Goal: Information Seeking & Learning: Find contact information

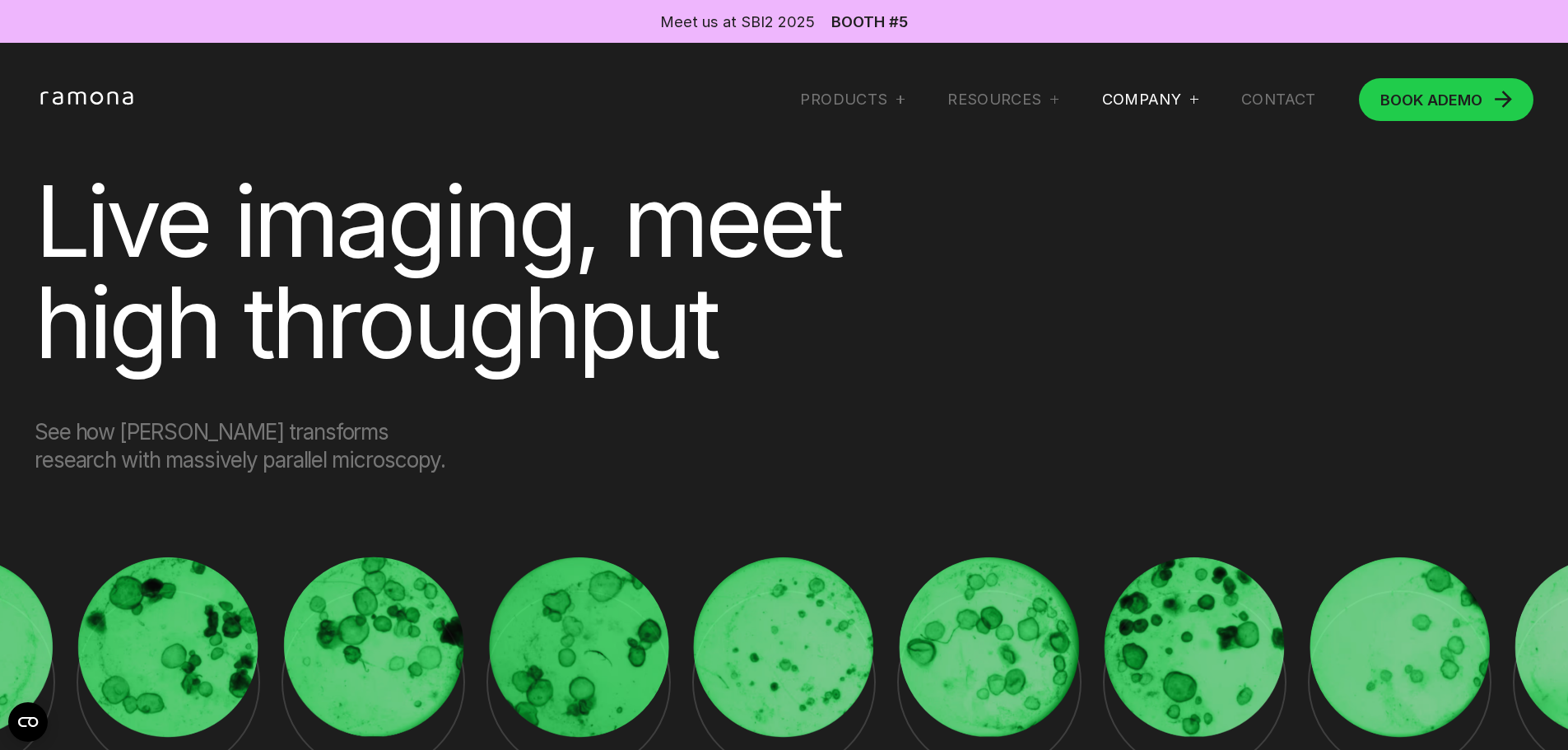
click at [1190, 100] on div at bounding box center [1194, 99] width 8 height 8
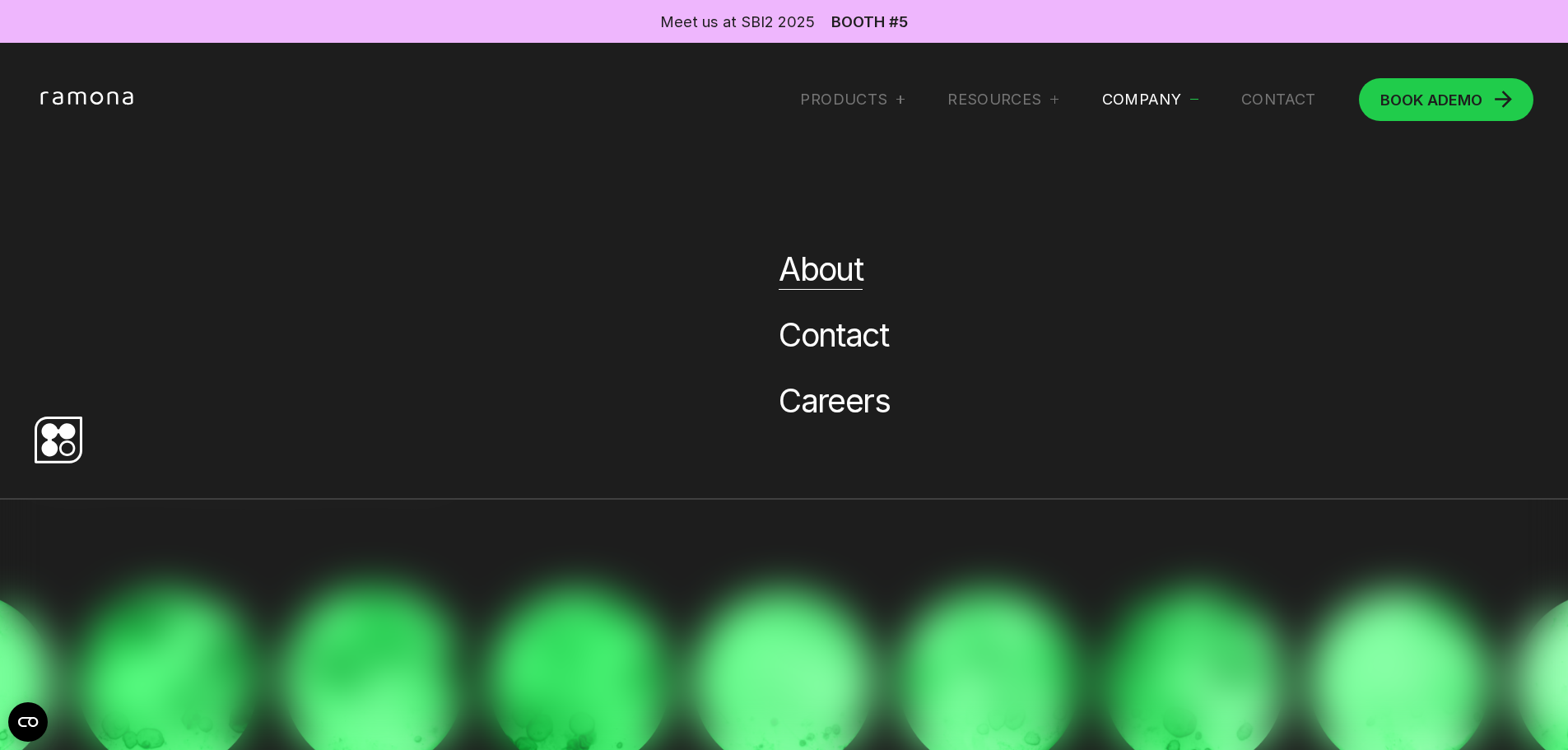
click at [838, 268] on link "About" at bounding box center [821, 269] width 84 height 39
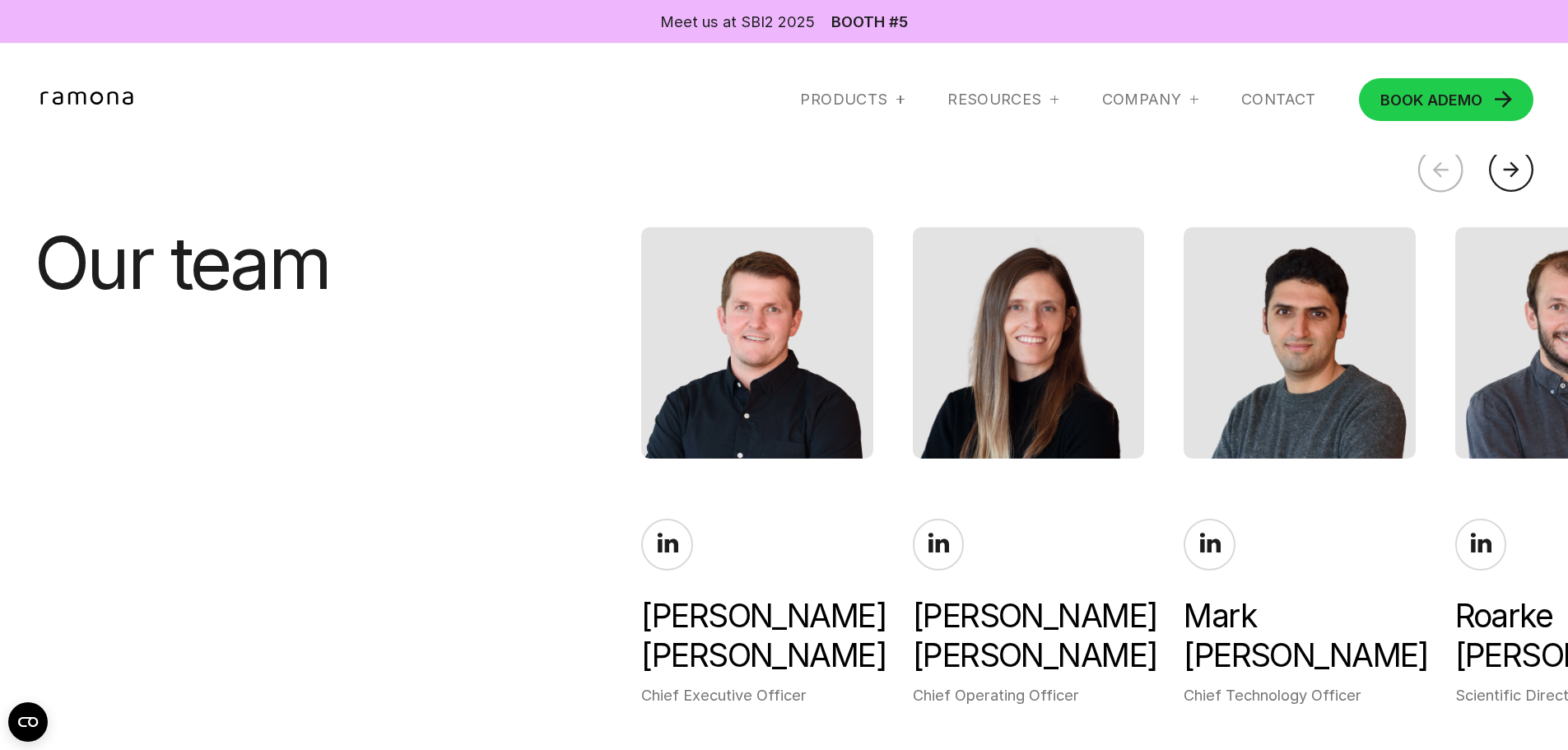
scroll to position [3657, 0]
click at [1517, 164] on div at bounding box center [1512, 169] width 45 height 45
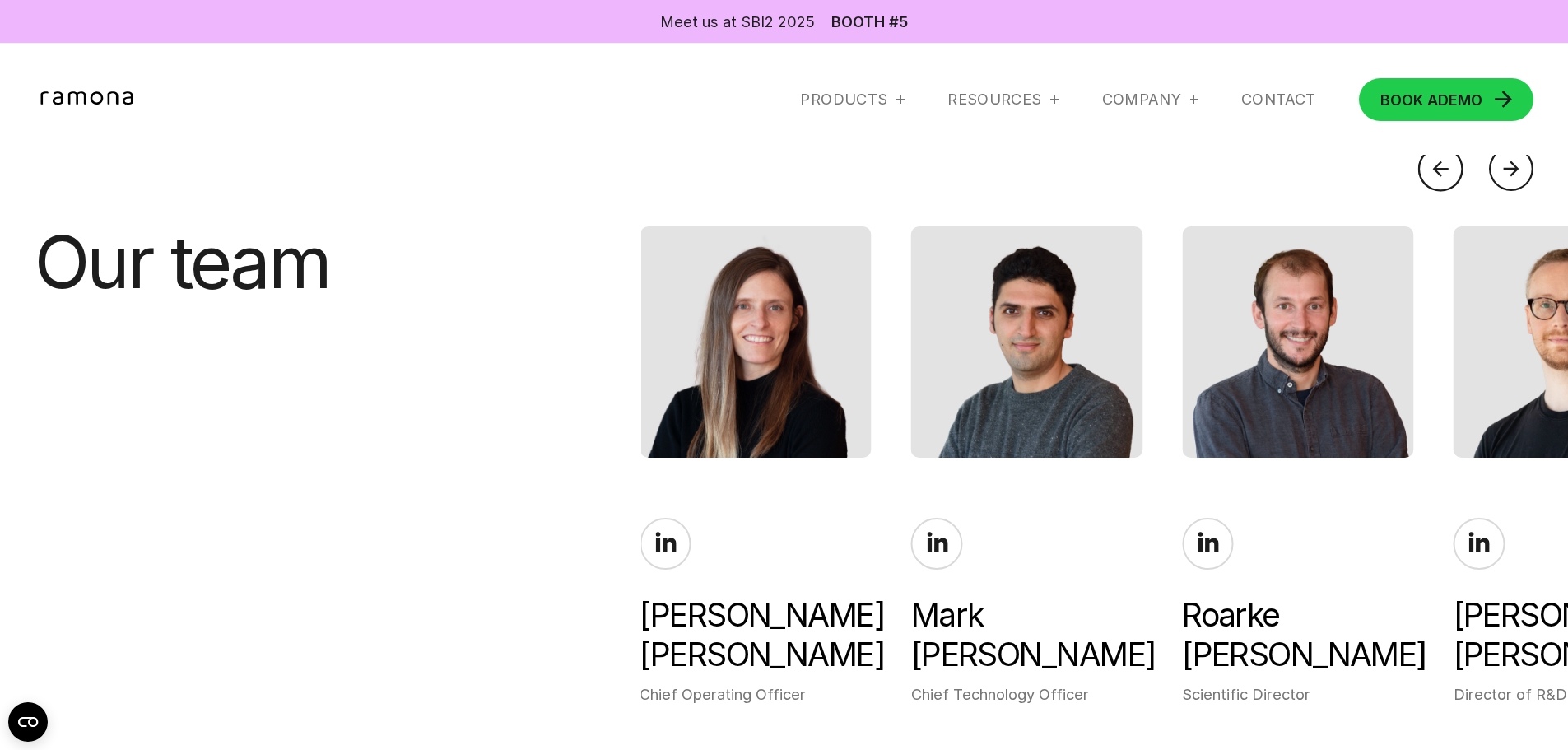
click at [1517, 164] on div at bounding box center [1512, 169] width 45 height 45
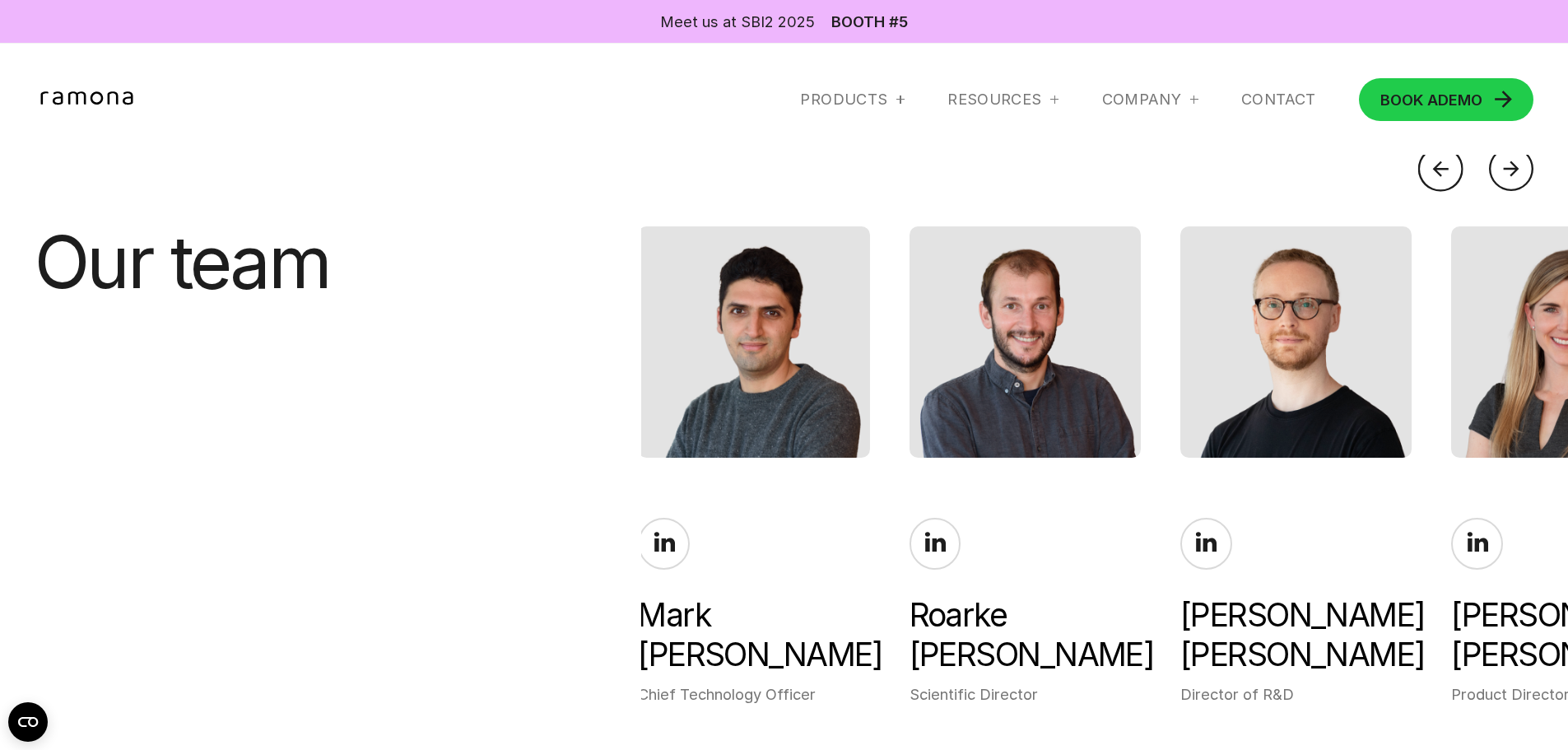
click at [1517, 164] on div at bounding box center [1512, 169] width 45 height 45
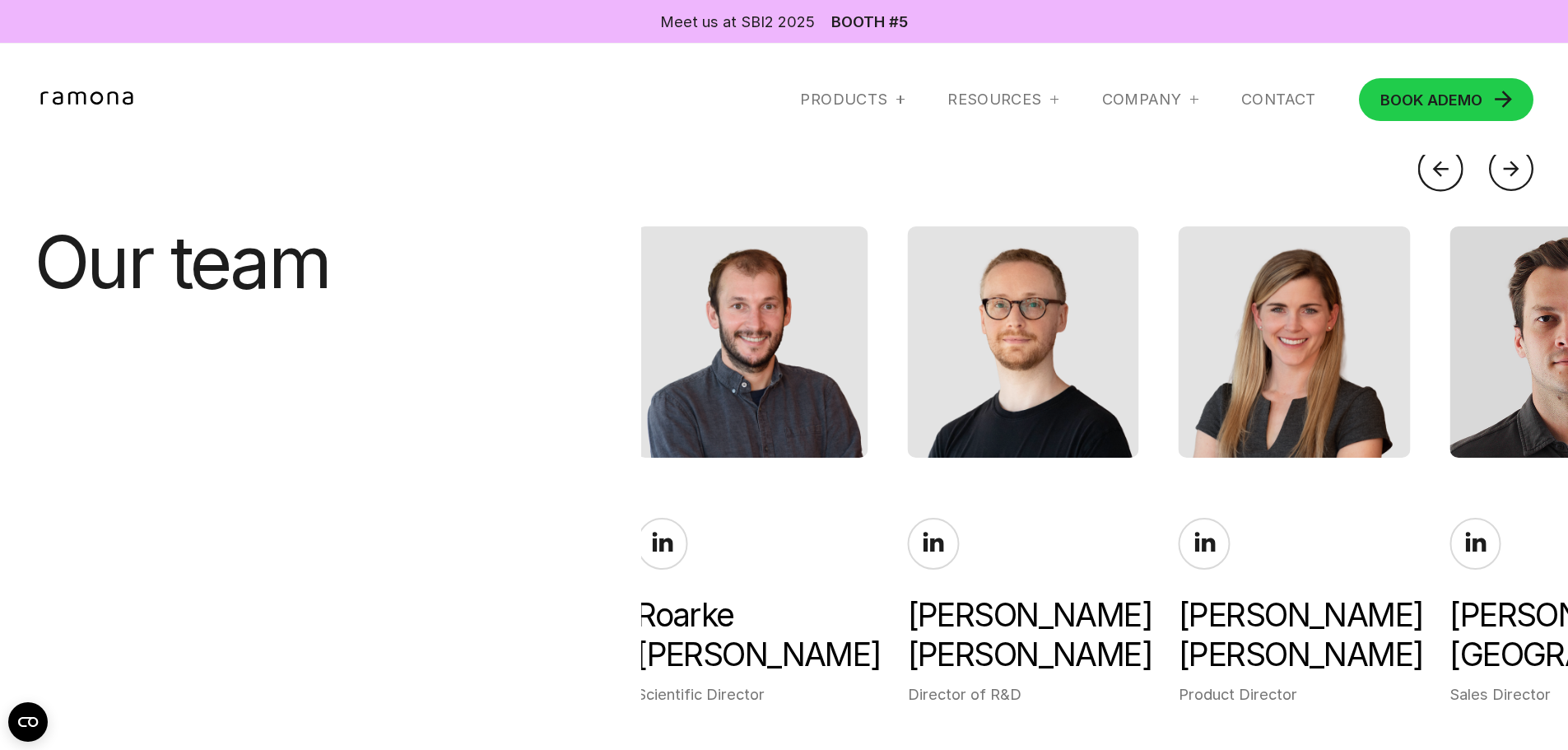
click at [1517, 164] on div at bounding box center [1512, 169] width 45 height 45
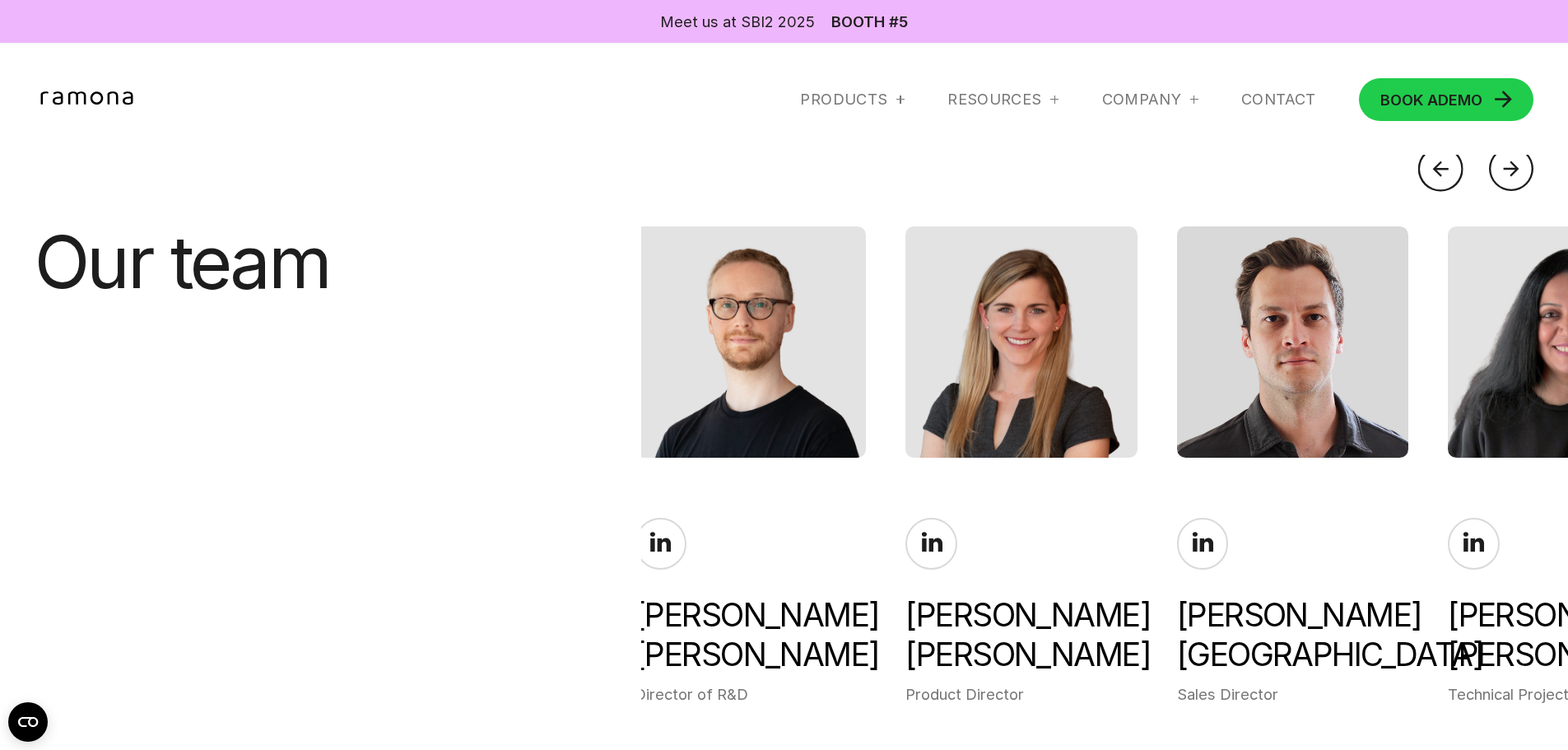
click at [1517, 164] on div at bounding box center [1512, 169] width 45 height 45
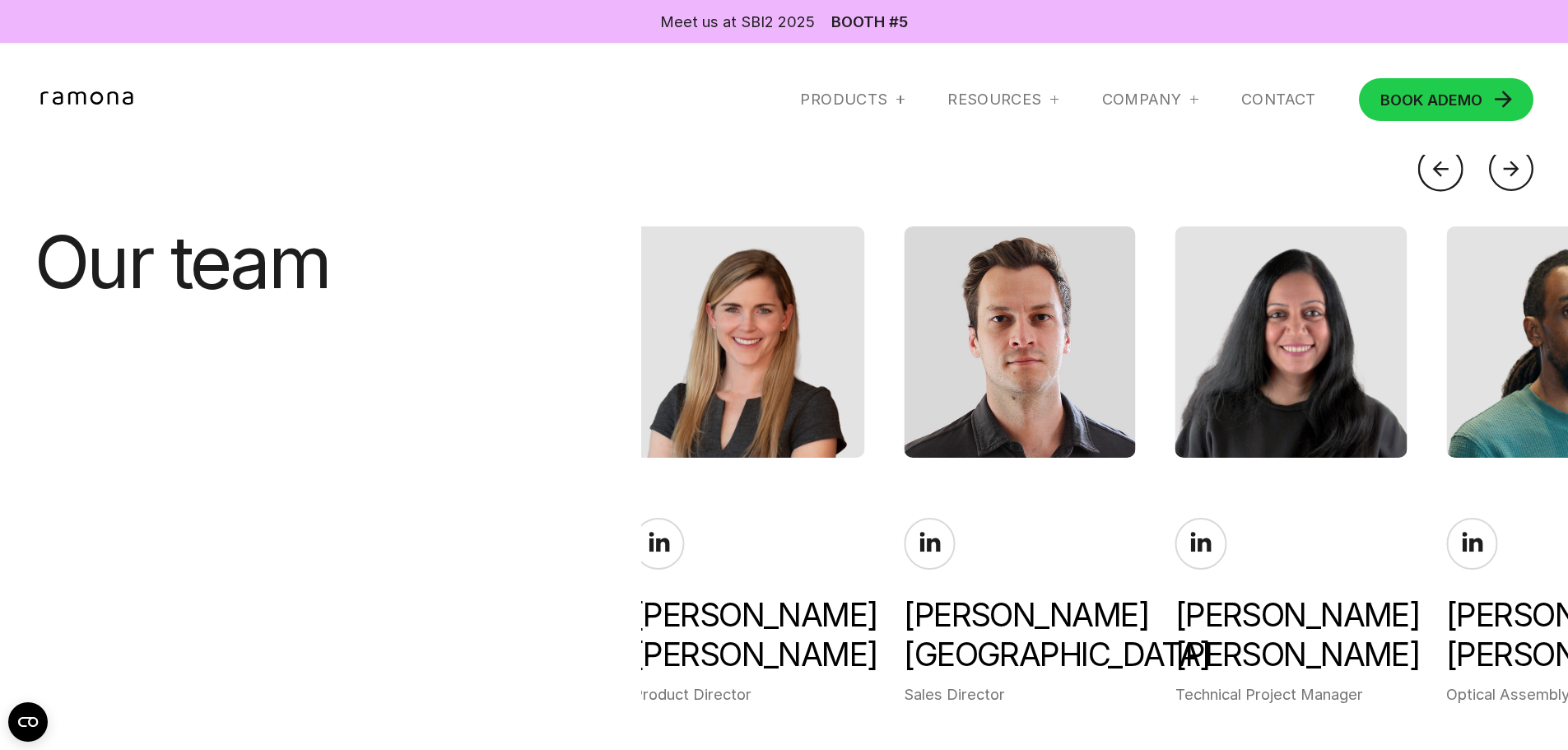
click at [1517, 164] on div at bounding box center [1512, 169] width 45 height 45
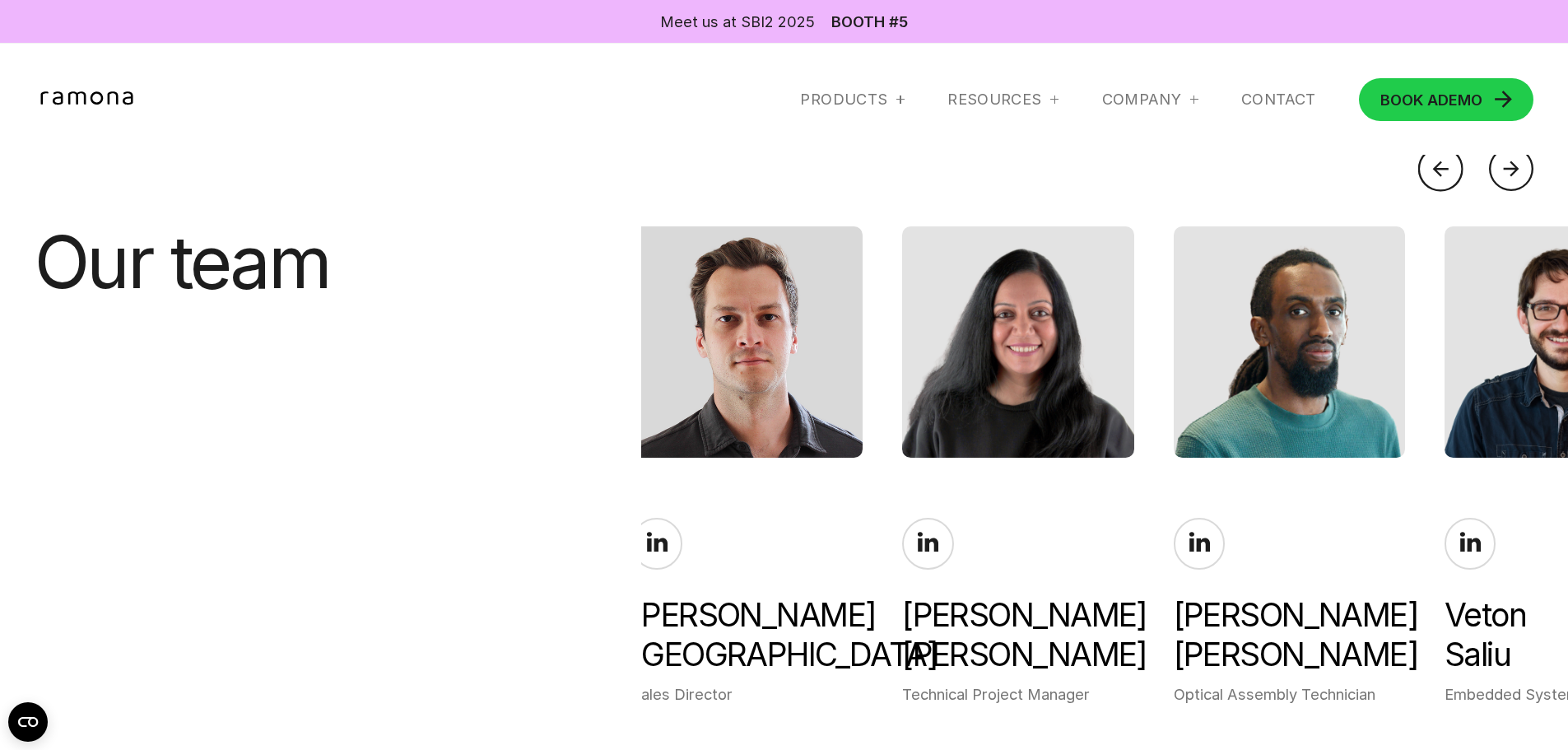
click at [1517, 164] on div at bounding box center [1512, 169] width 45 height 45
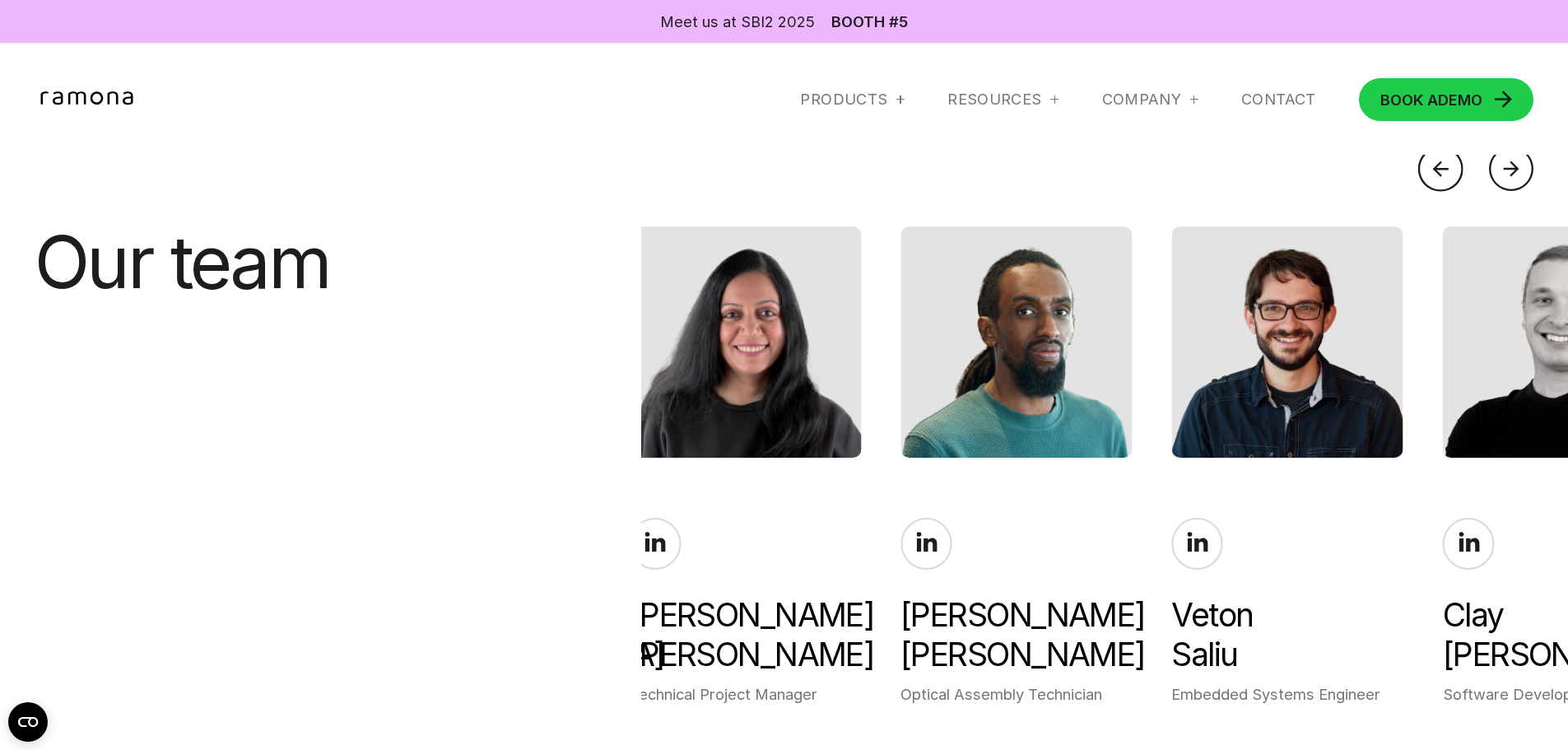
click at [1517, 164] on div at bounding box center [1512, 169] width 45 height 45
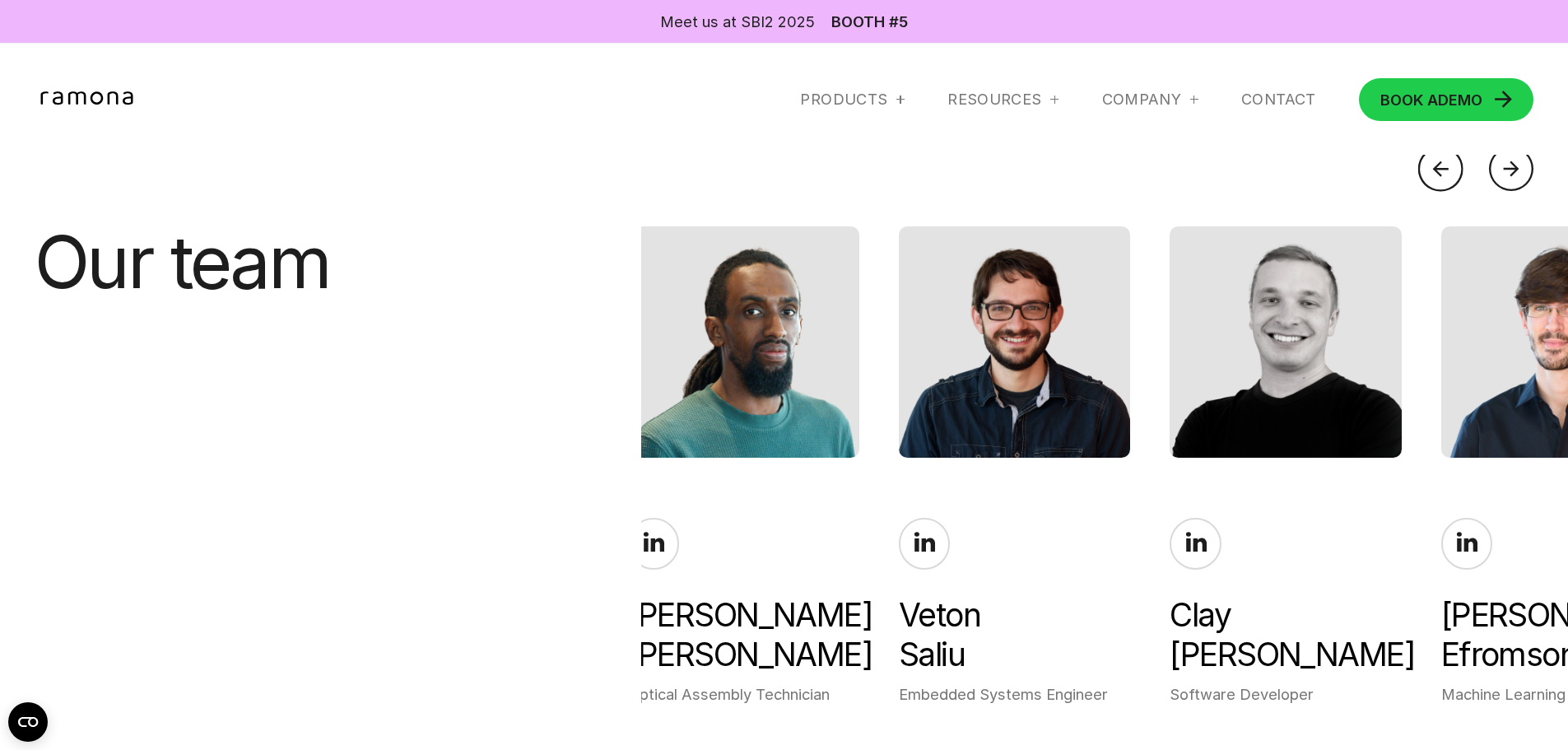
click at [1517, 164] on div at bounding box center [1512, 169] width 45 height 45
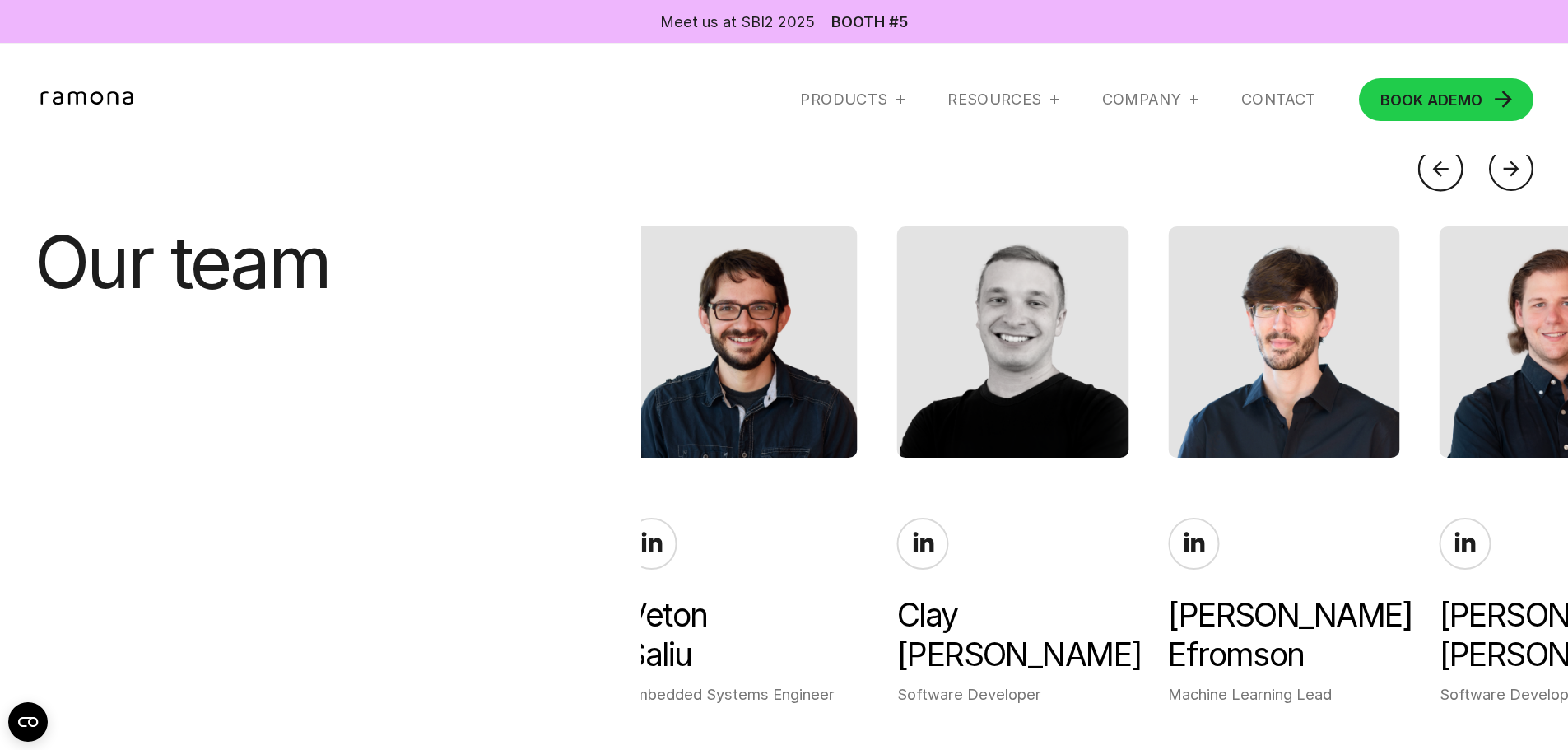
click at [1516, 162] on div at bounding box center [1512, 169] width 45 height 45
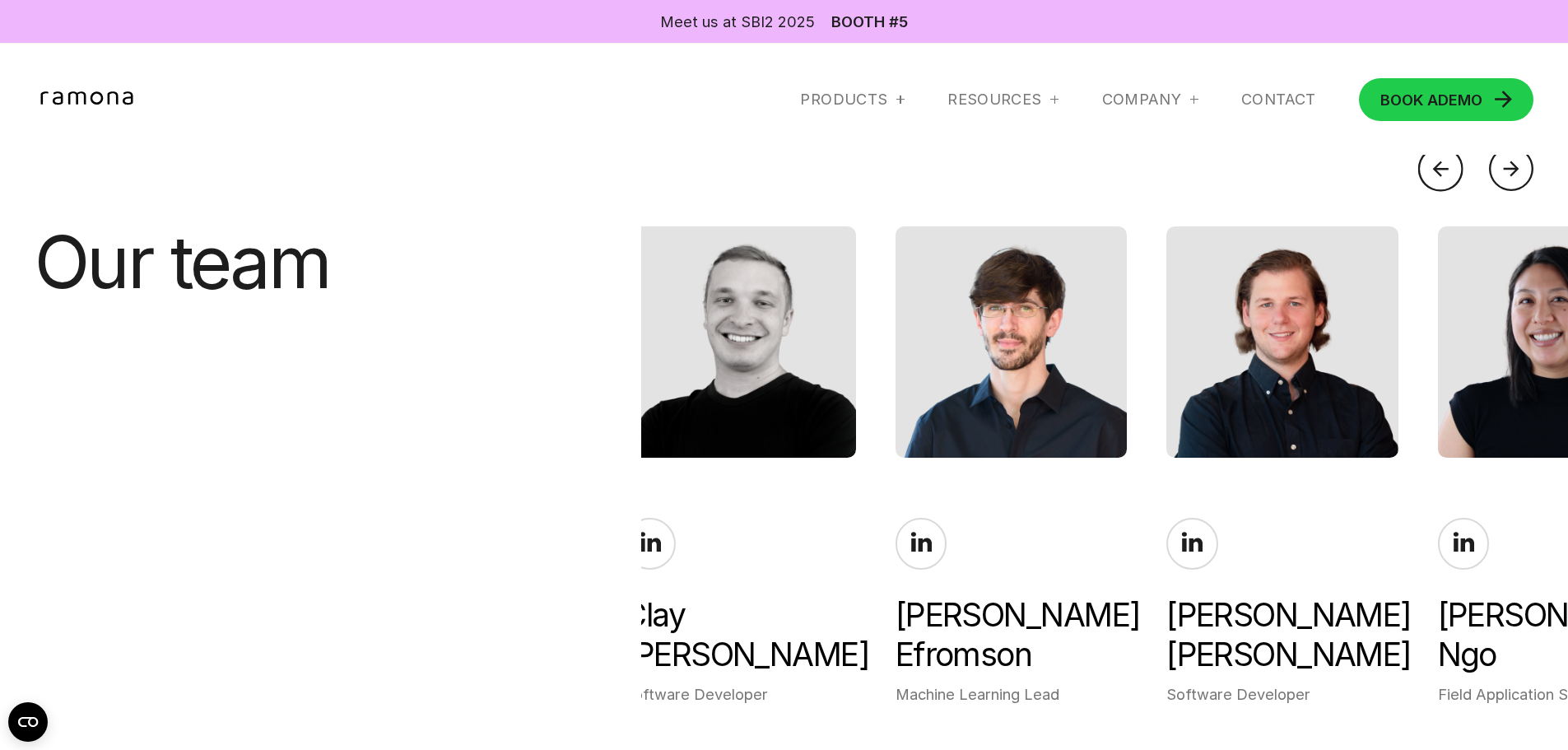
click at [1516, 162] on div at bounding box center [1512, 169] width 45 height 45
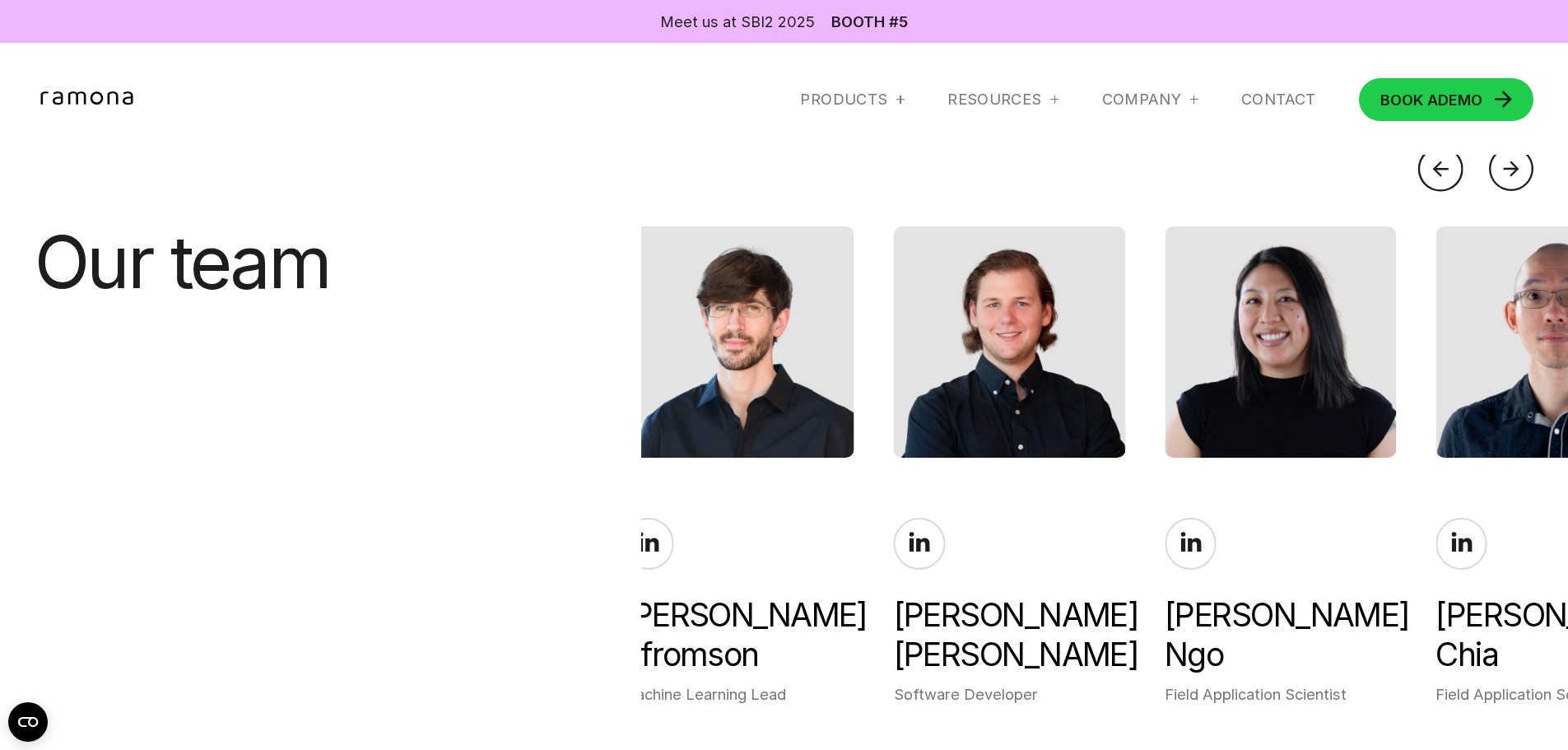
click at [1516, 162] on div at bounding box center [1512, 169] width 45 height 45
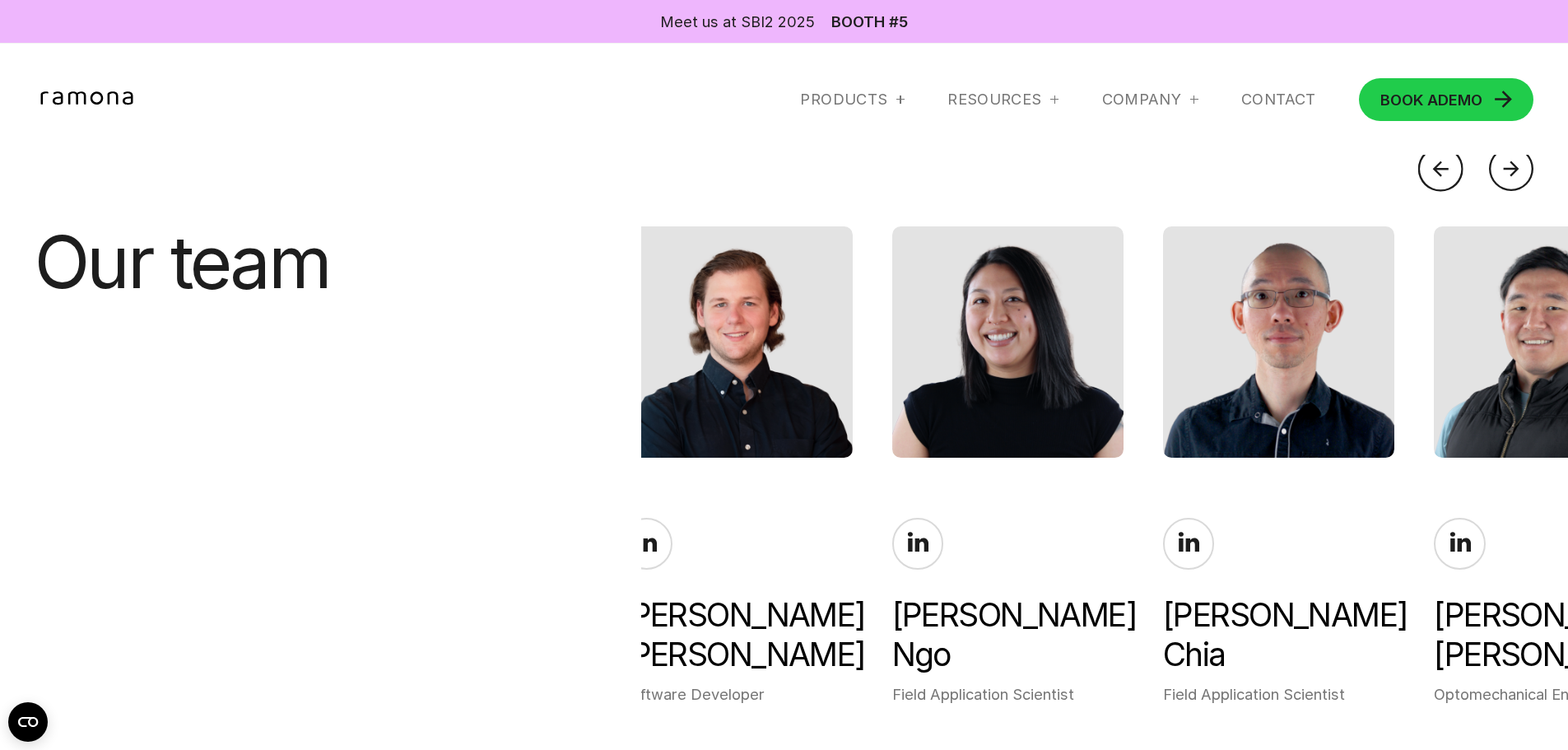
click at [1516, 162] on div at bounding box center [1512, 169] width 45 height 45
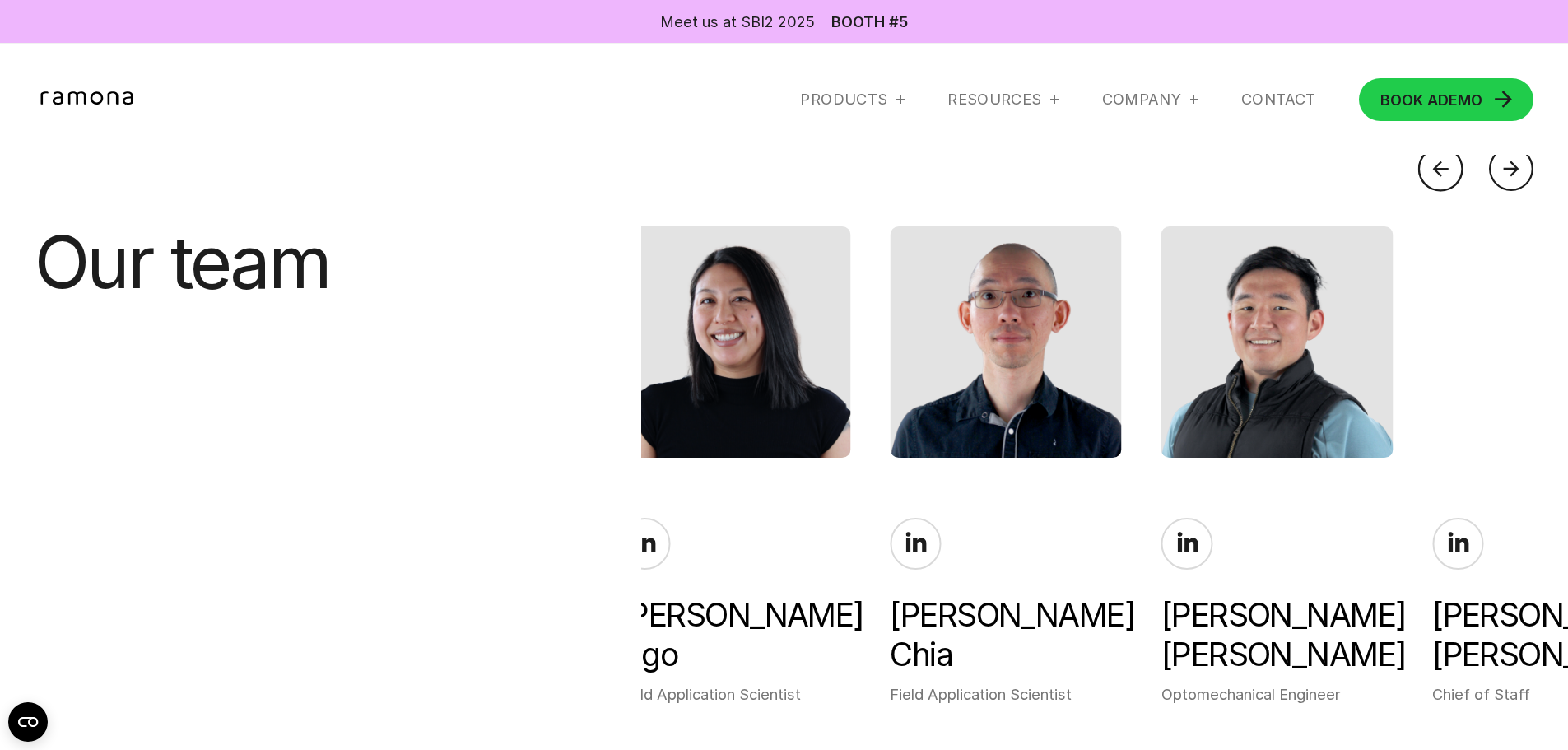
click at [1516, 162] on div at bounding box center [1512, 169] width 45 height 45
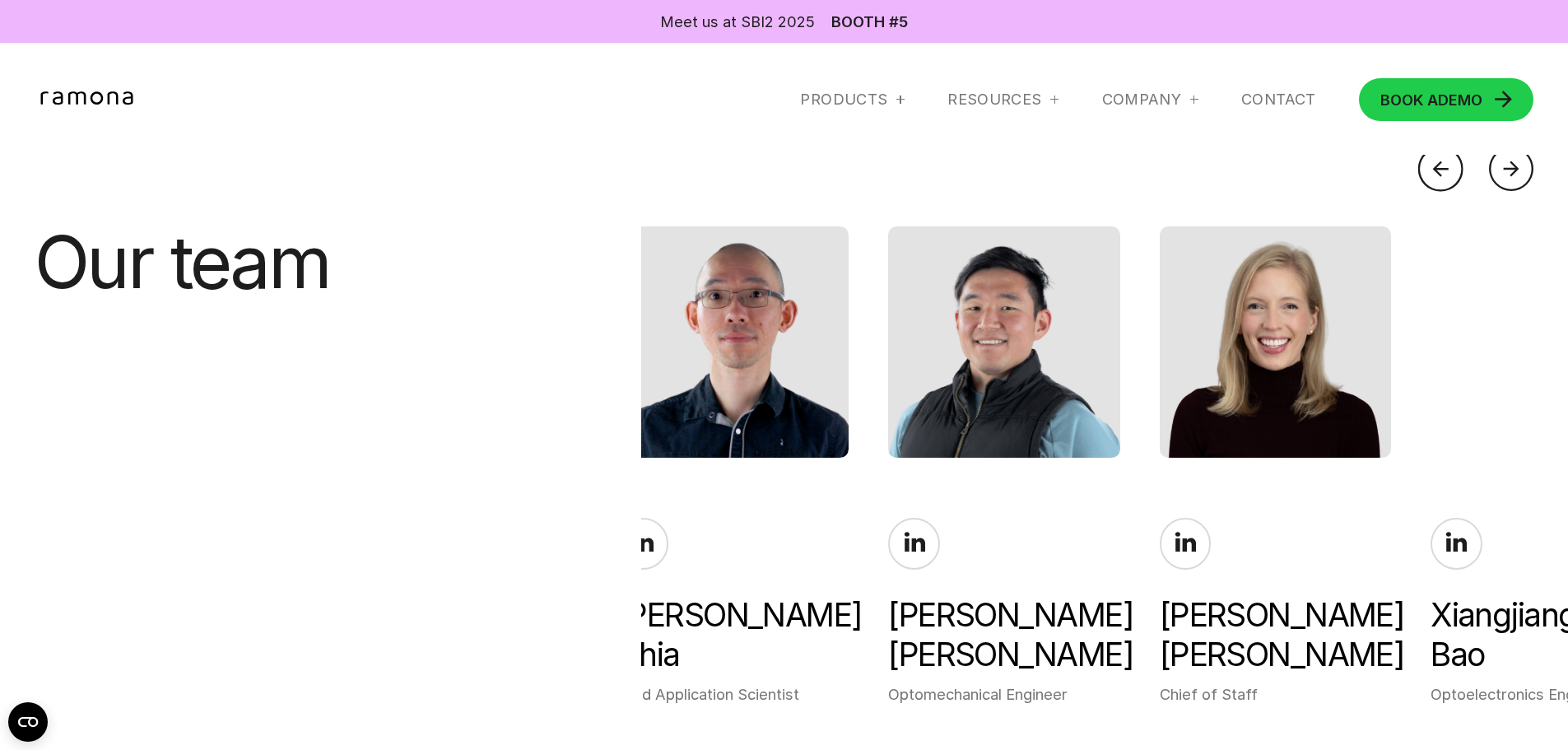
click at [1516, 162] on div at bounding box center [1512, 169] width 45 height 45
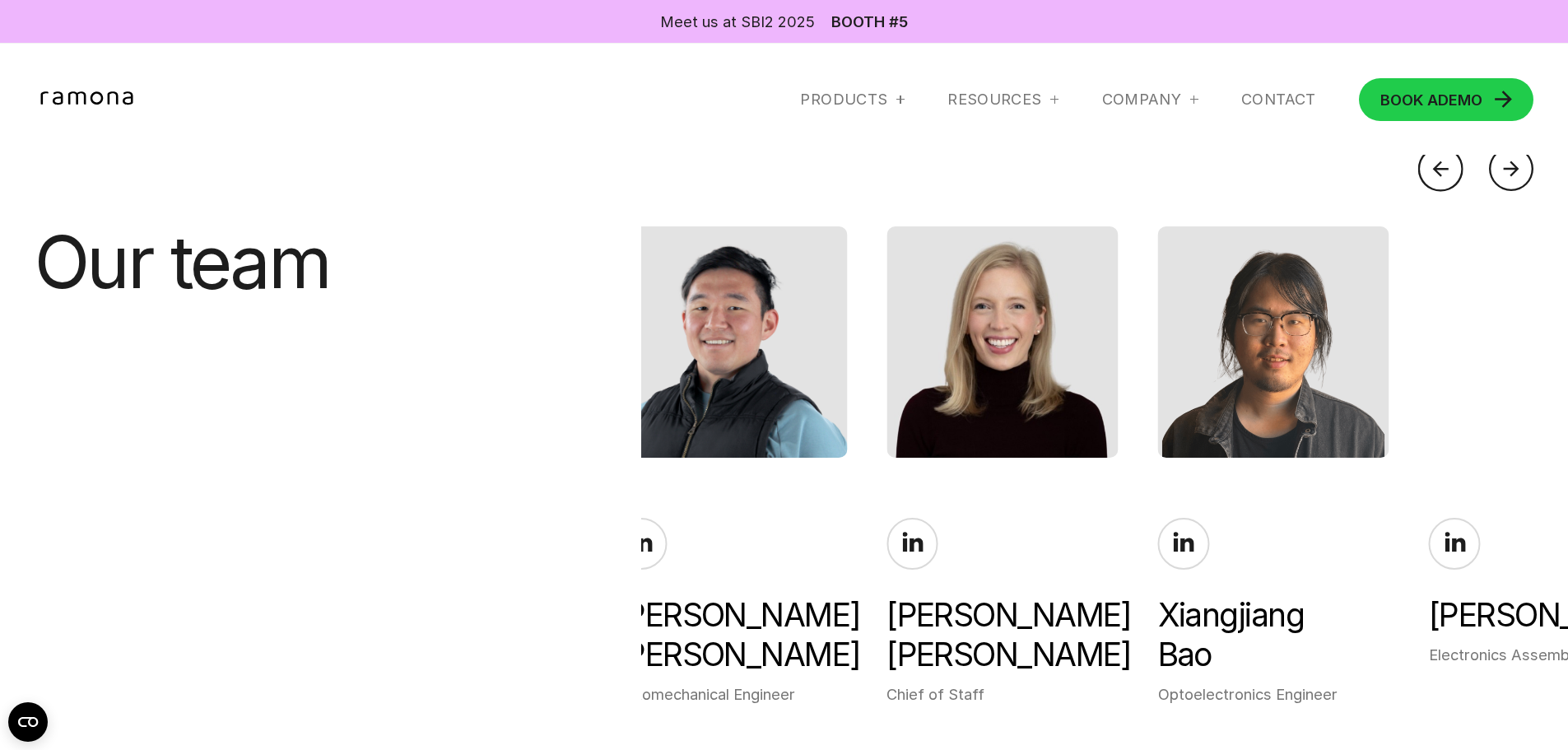
click at [1516, 162] on div at bounding box center [1512, 169] width 45 height 45
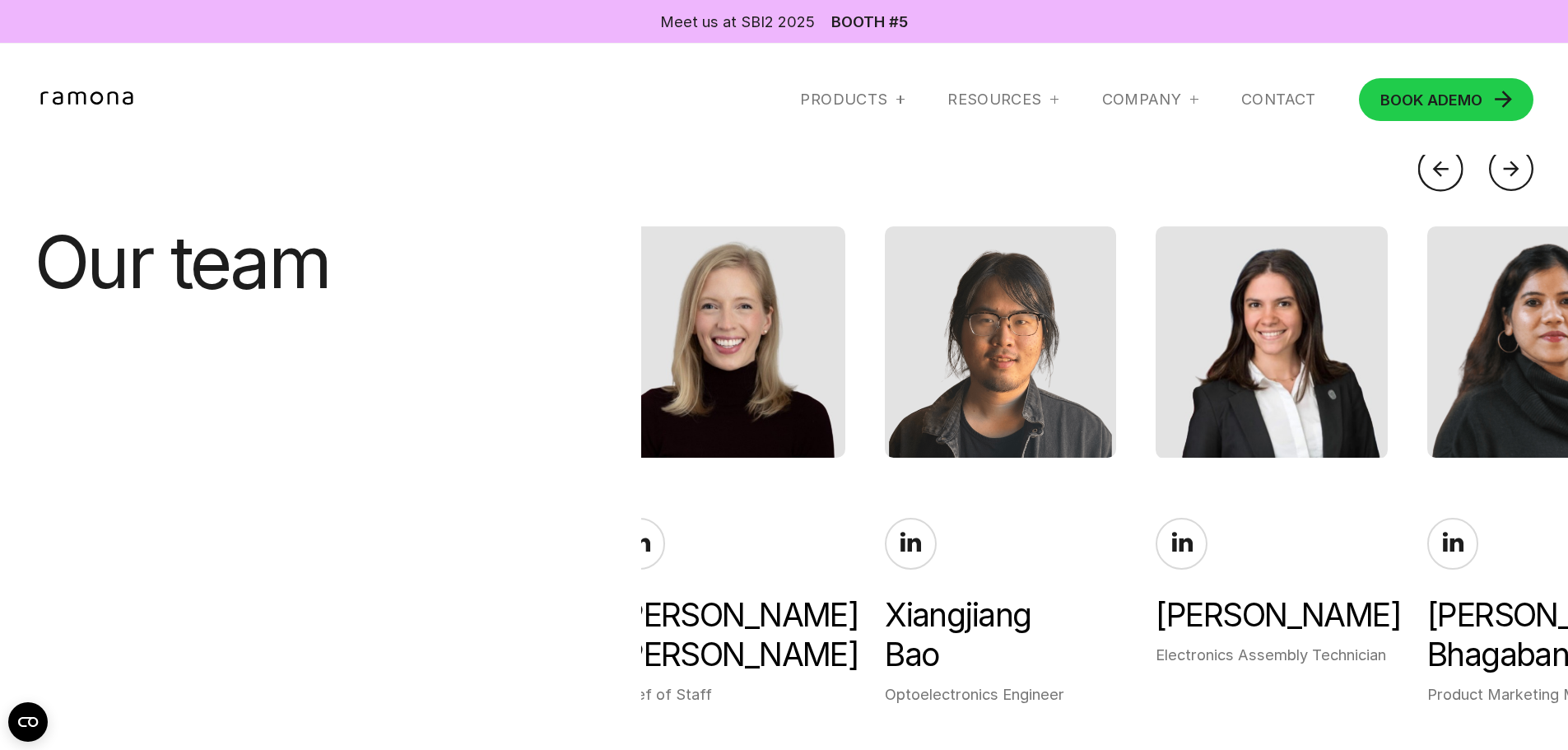
click at [1516, 162] on div at bounding box center [1512, 169] width 45 height 45
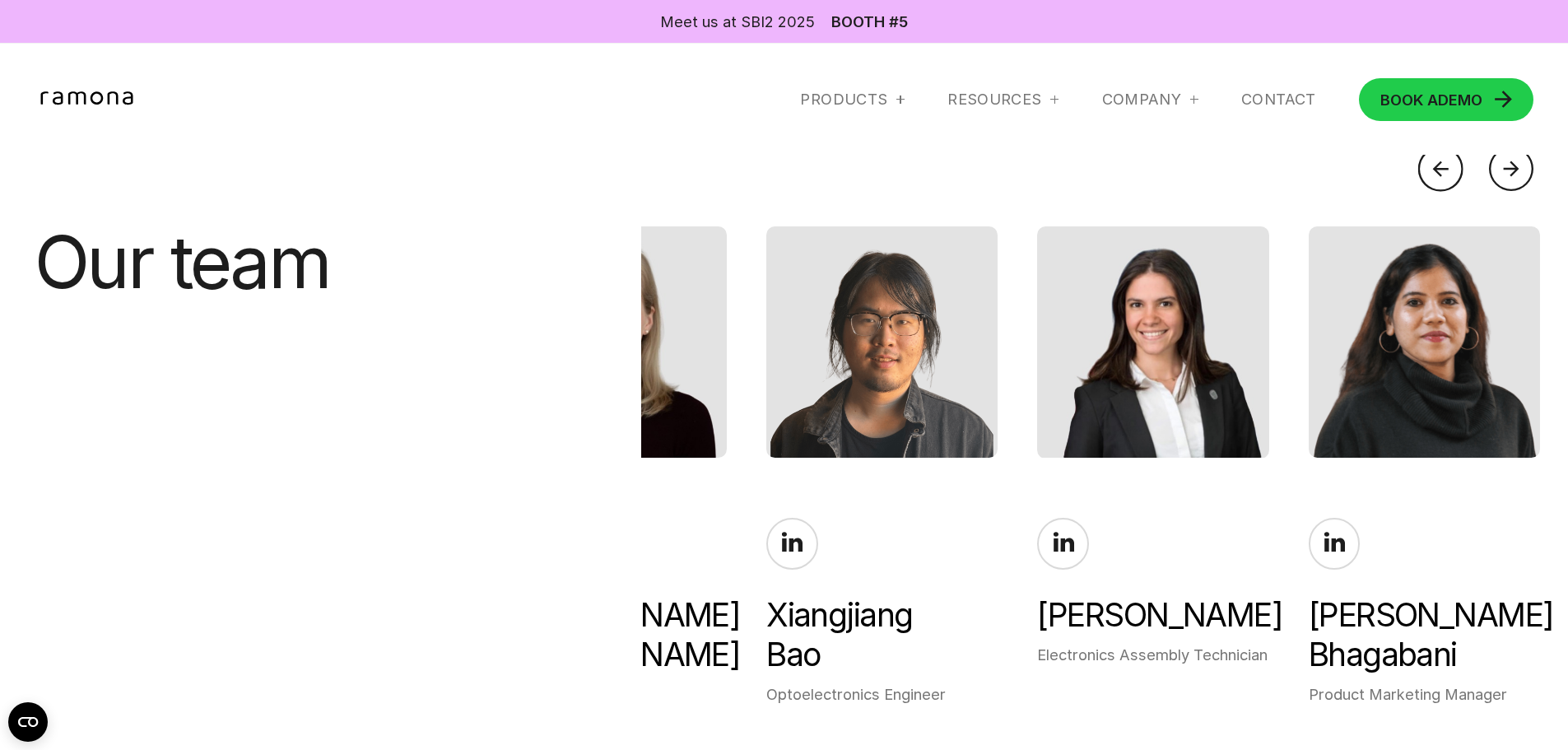
click at [1516, 161] on div at bounding box center [1512, 169] width 45 height 45
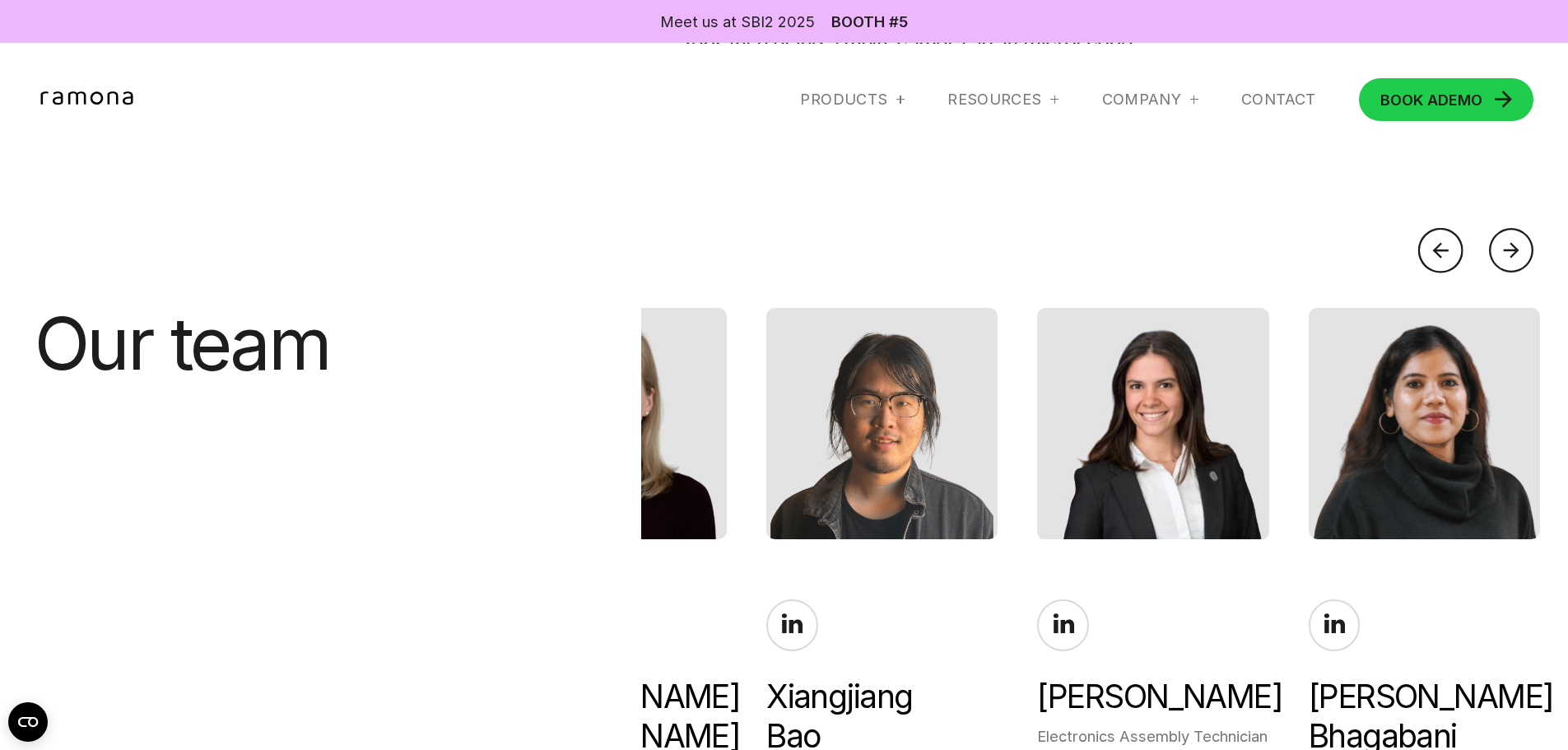
scroll to position [3574, 0]
click at [1443, 249] on div at bounding box center [1441, 251] width 45 height 45
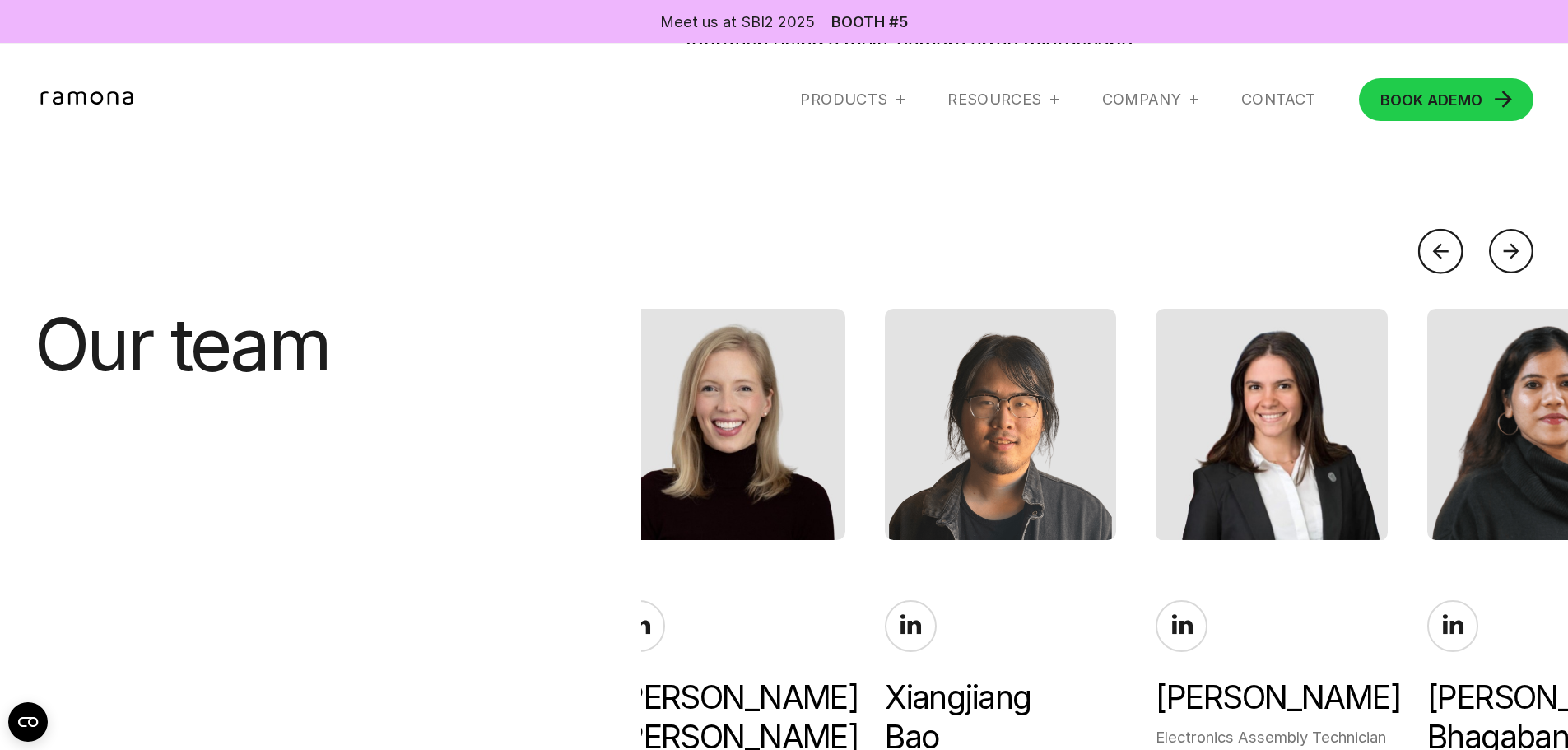
click at [1443, 249] on div at bounding box center [1441, 251] width 45 height 45
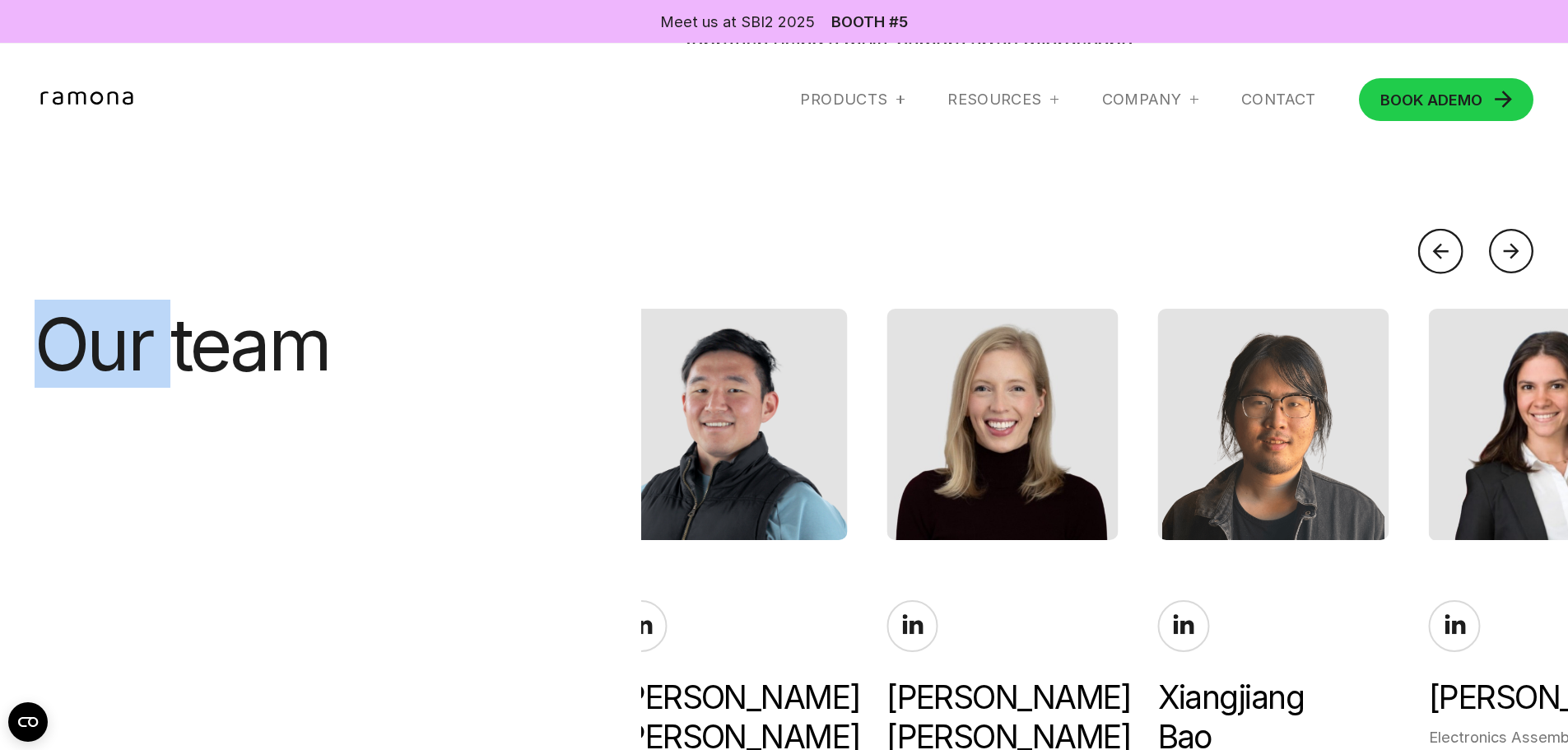
click at [1443, 249] on div at bounding box center [1441, 251] width 45 height 45
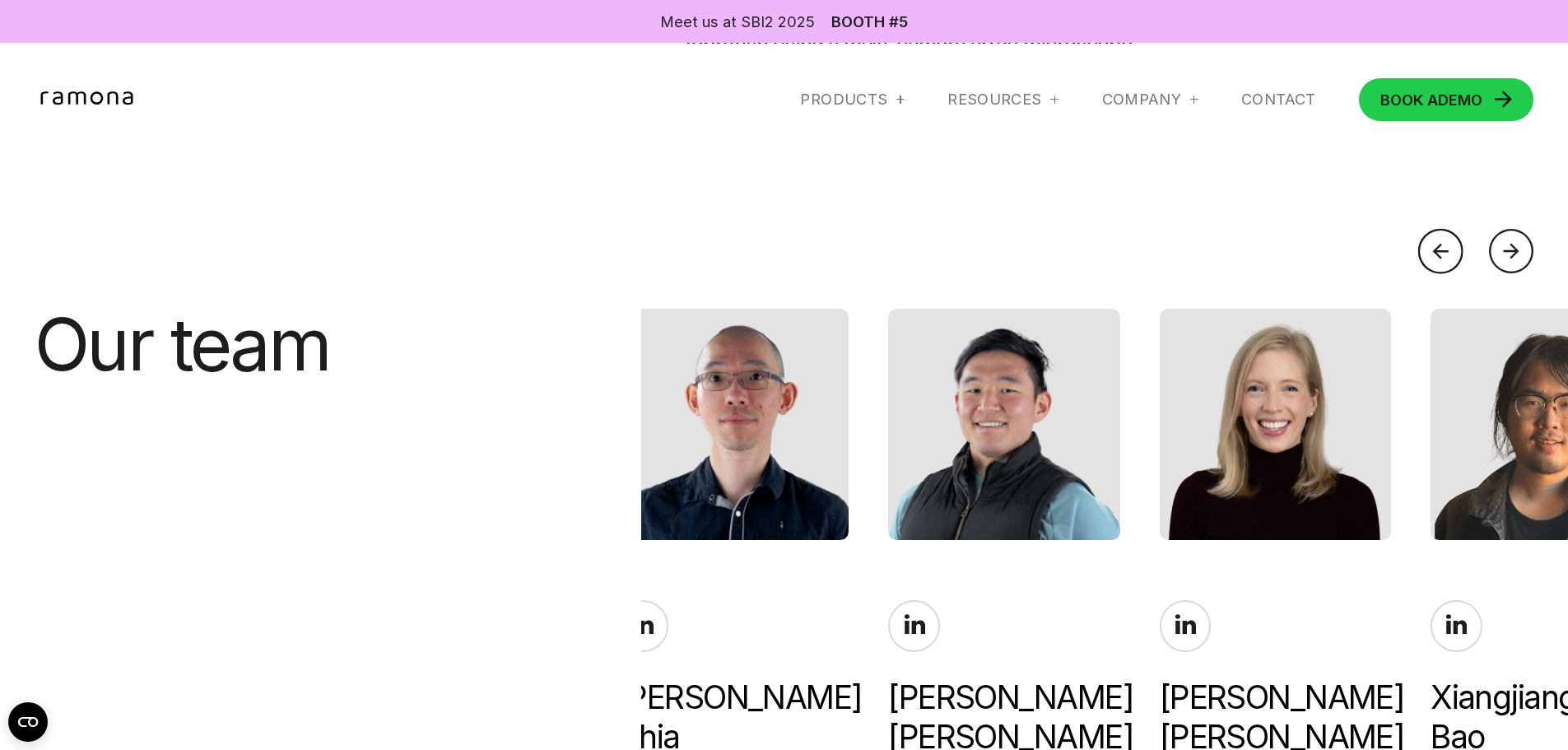
click at [1443, 249] on div at bounding box center [1441, 251] width 45 height 45
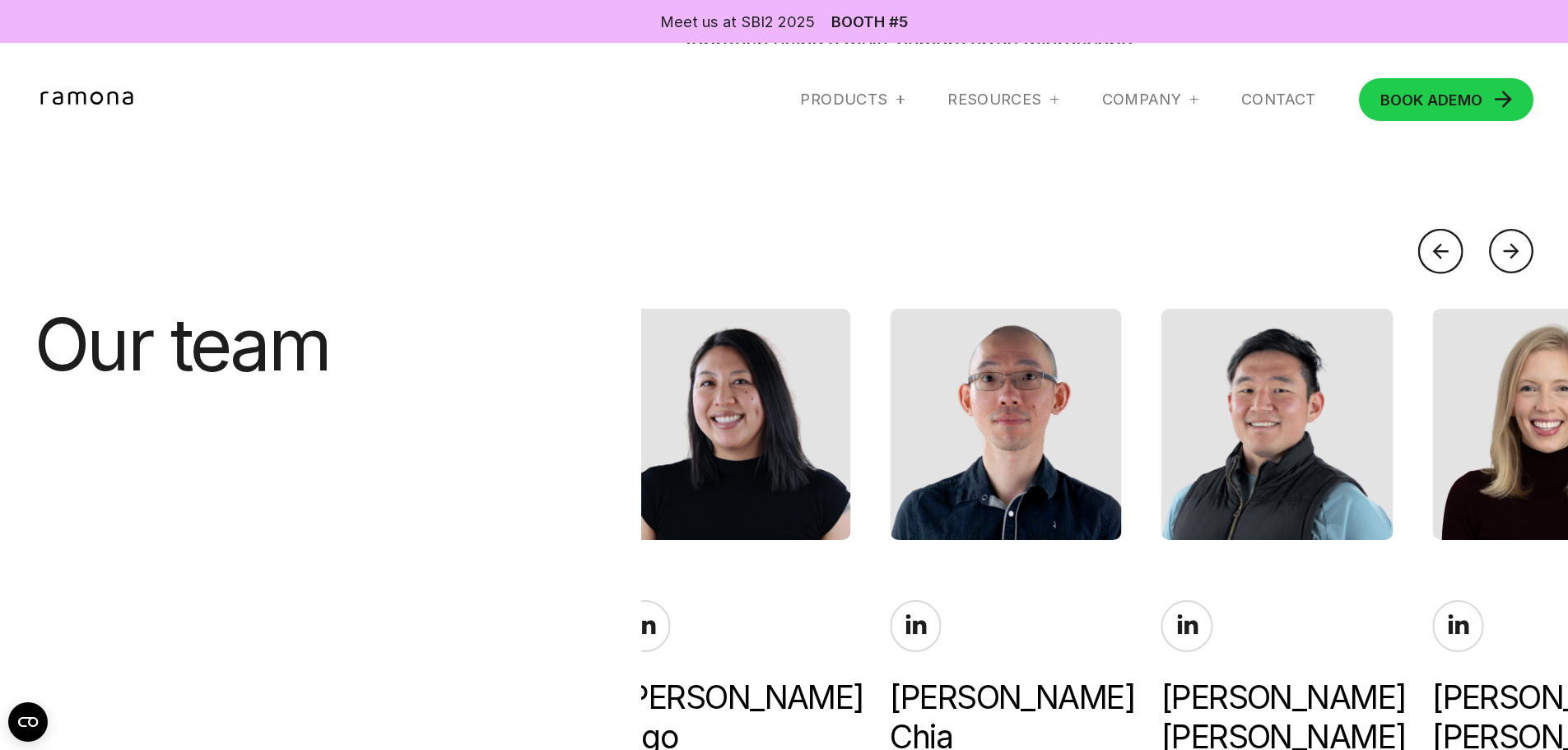
click at [1443, 249] on div at bounding box center [1441, 251] width 45 height 45
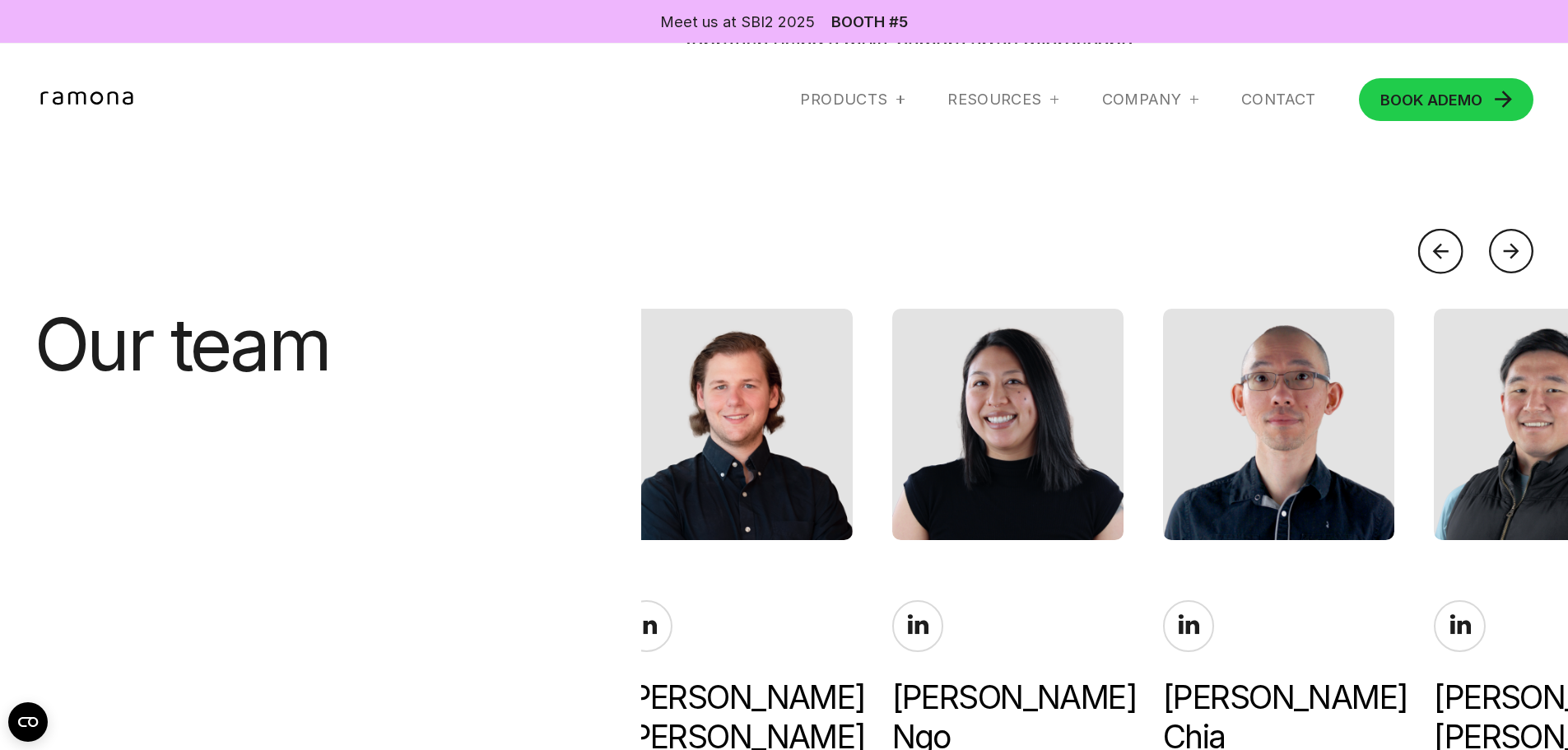
click at [1443, 249] on div at bounding box center [1441, 251] width 45 height 45
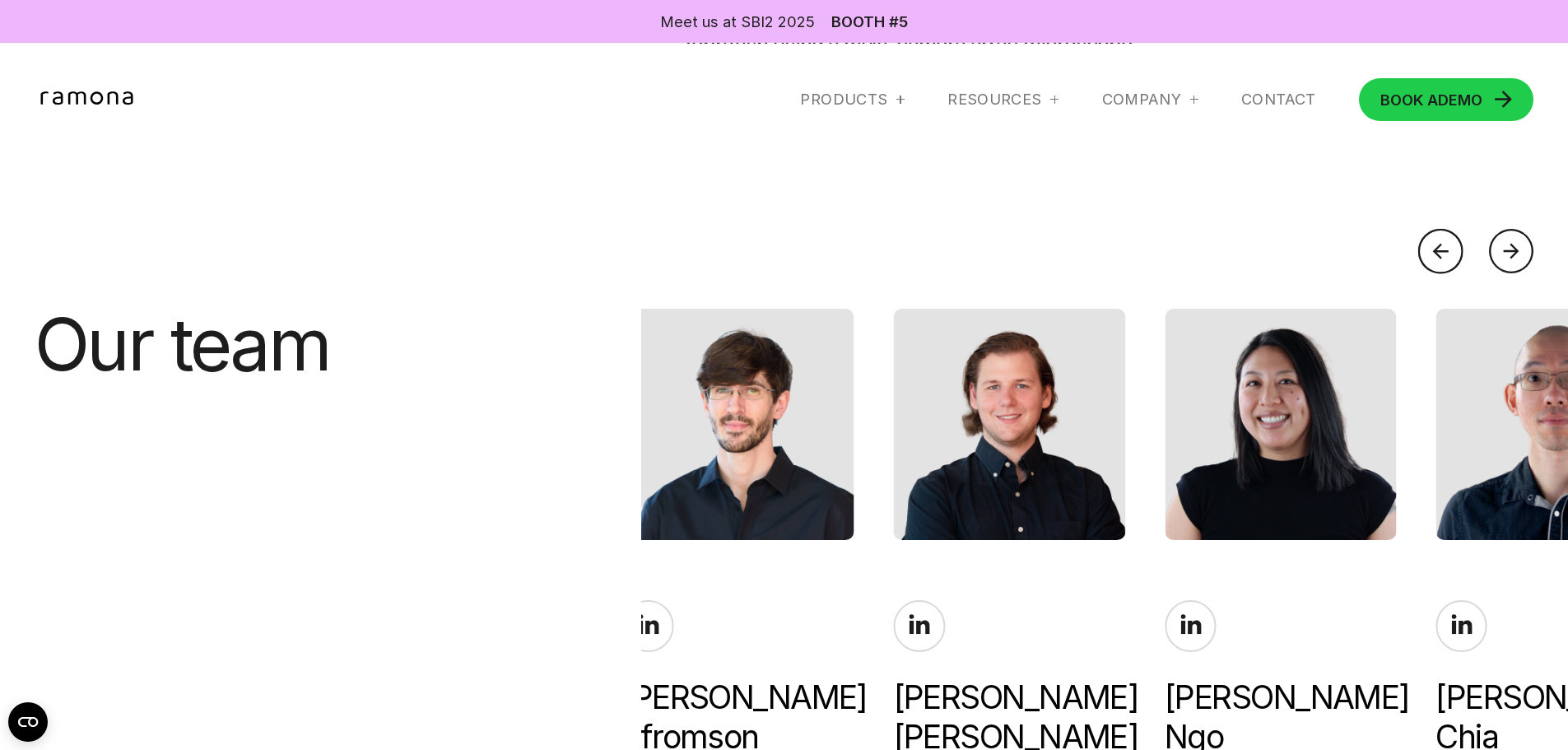
click at [1443, 249] on div at bounding box center [1441, 251] width 45 height 45
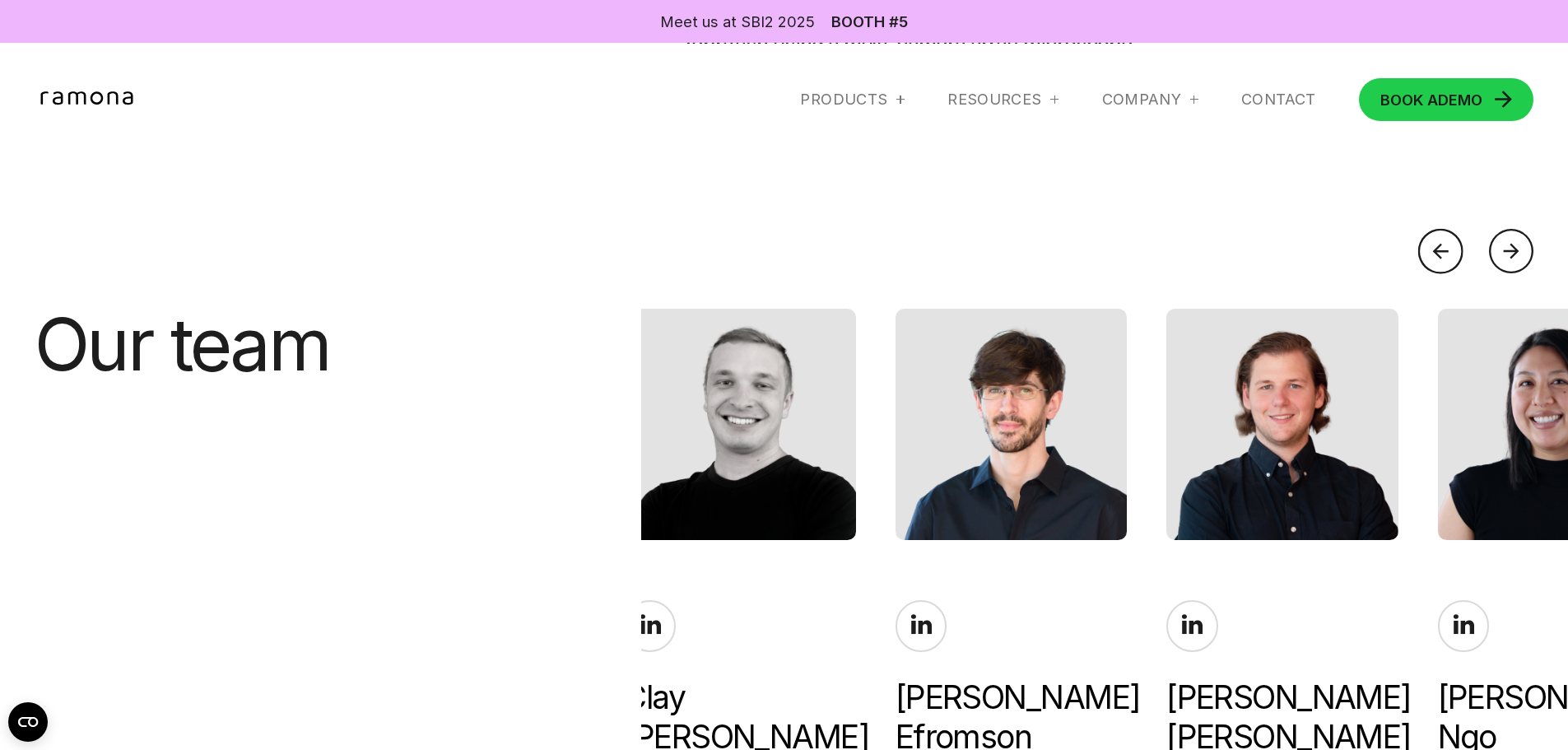
click at [1443, 249] on div at bounding box center [1441, 251] width 45 height 45
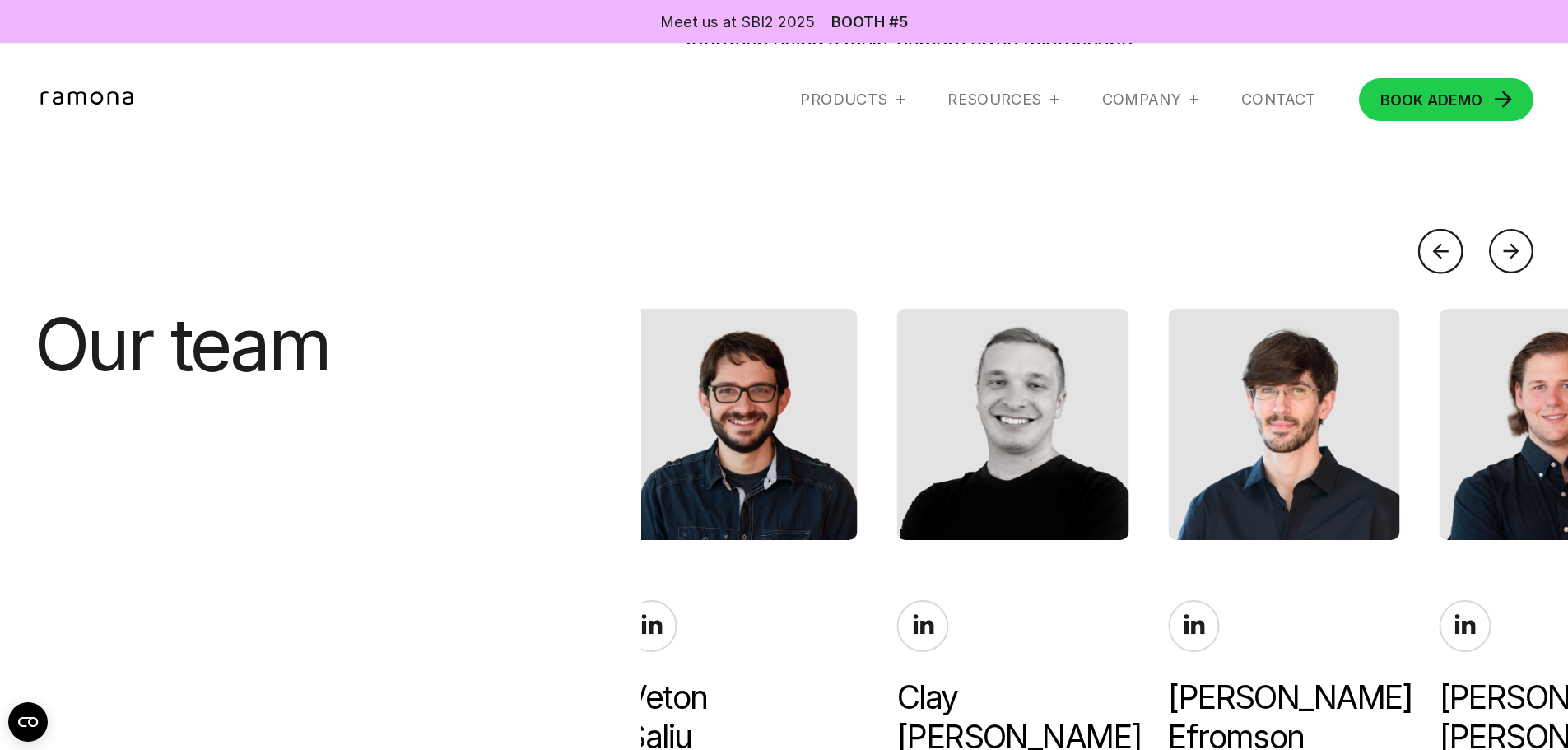
click at [1443, 249] on div at bounding box center [1441, 251] width 45 height 45
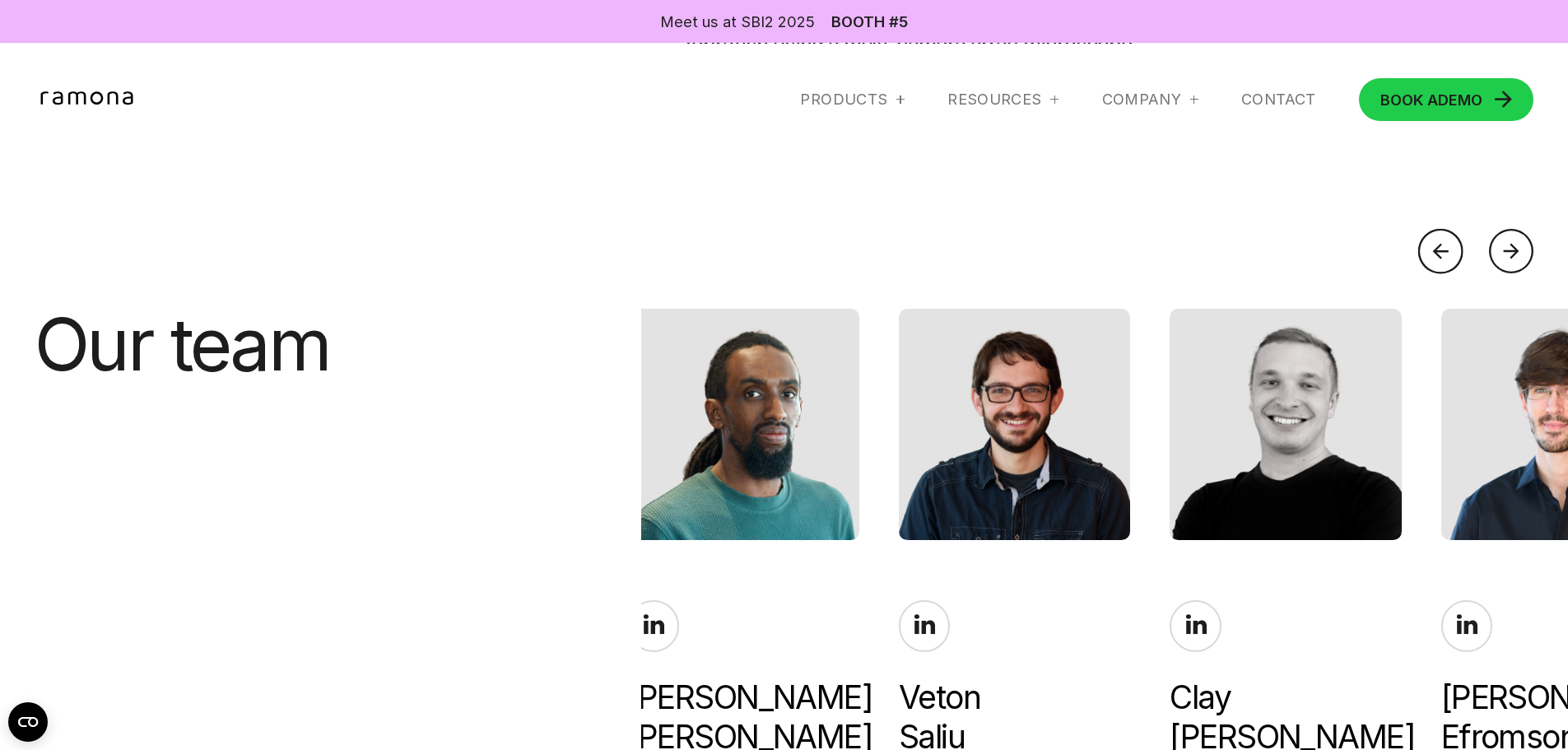
click at [1443, 249] on div at bounding box center [1441, 251] width 45 height 45
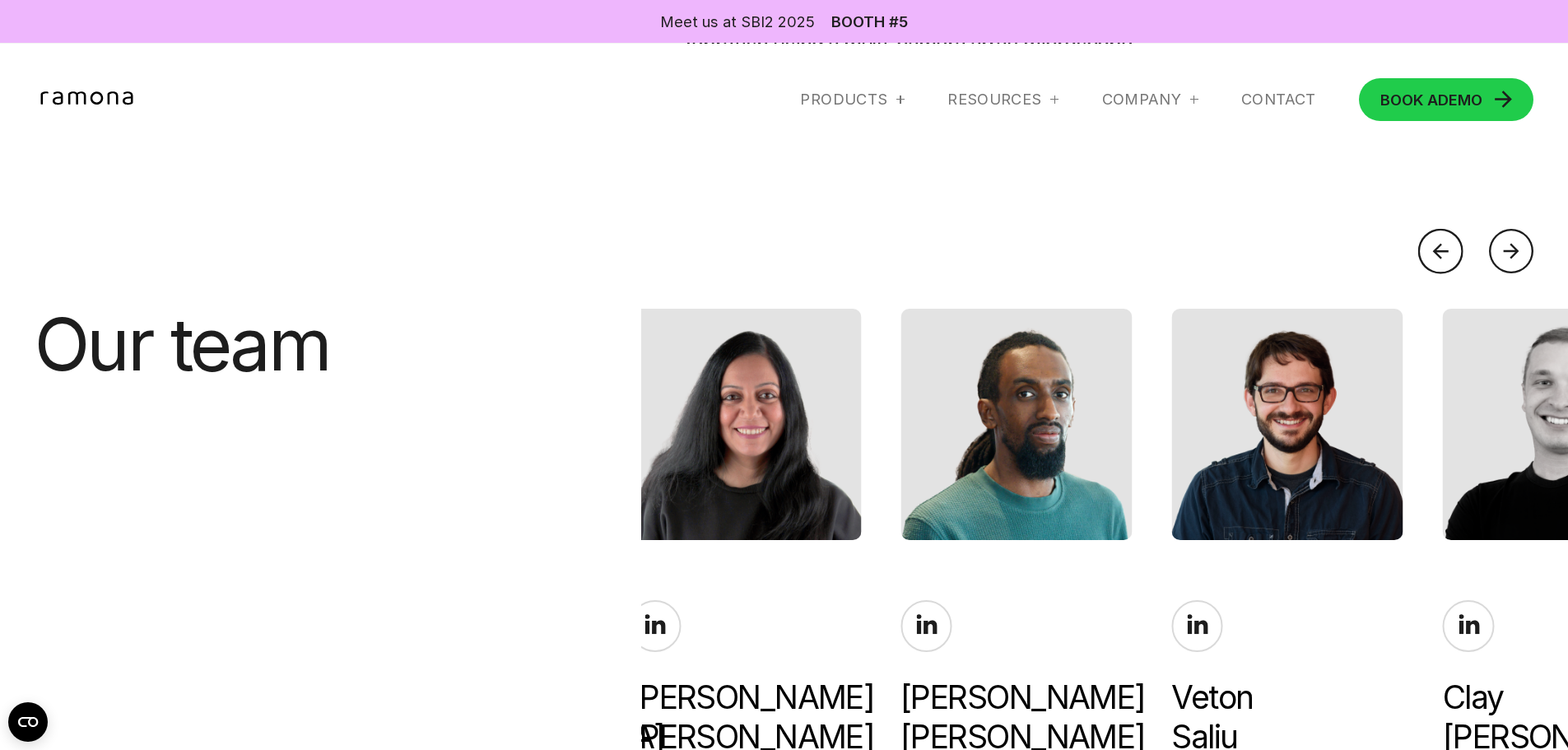
click at [1443, 249] on div at bounding box center [1441, 251] width 45 height 45
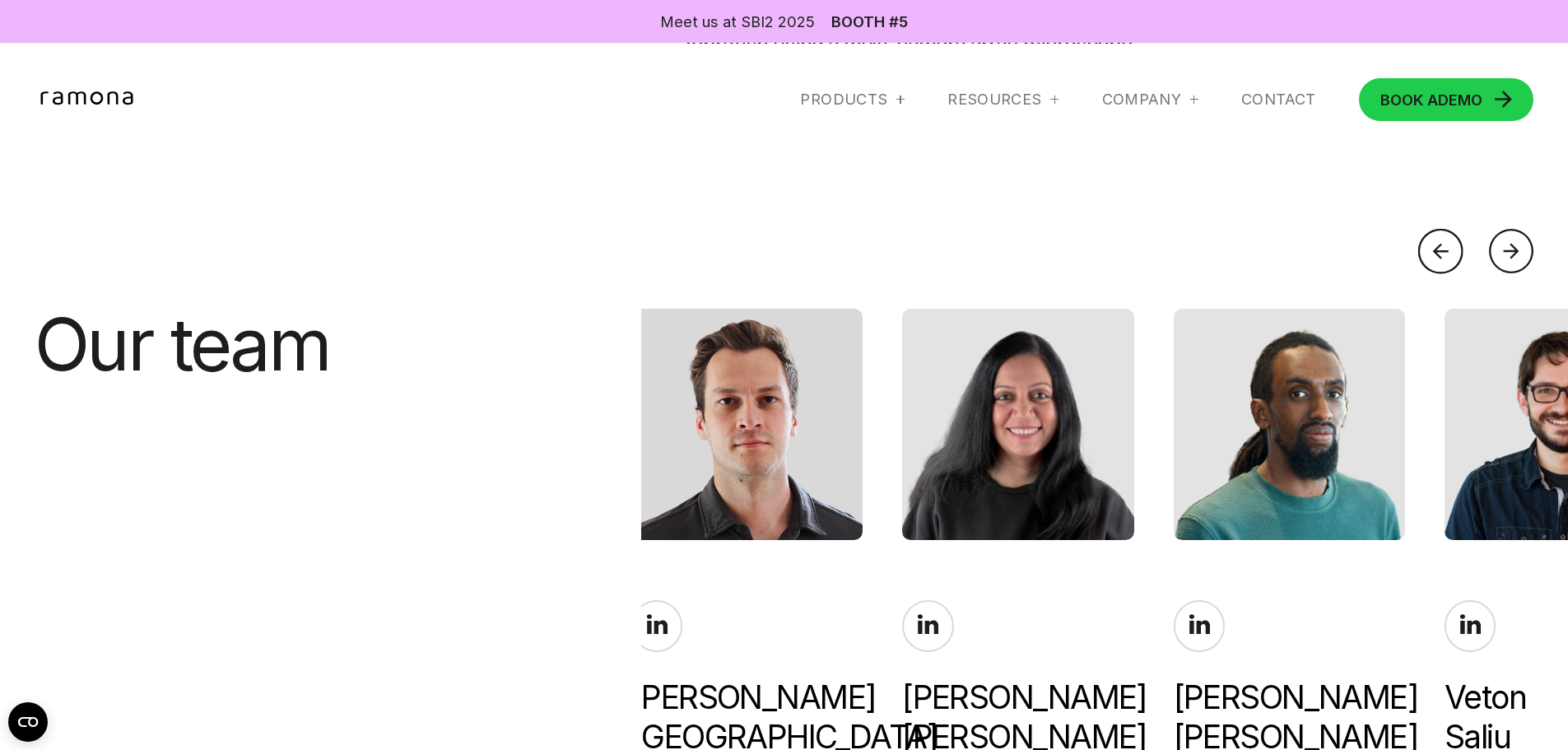
click at [1443, 249] on div at bounding box center [1441, 251] width 45 height 45
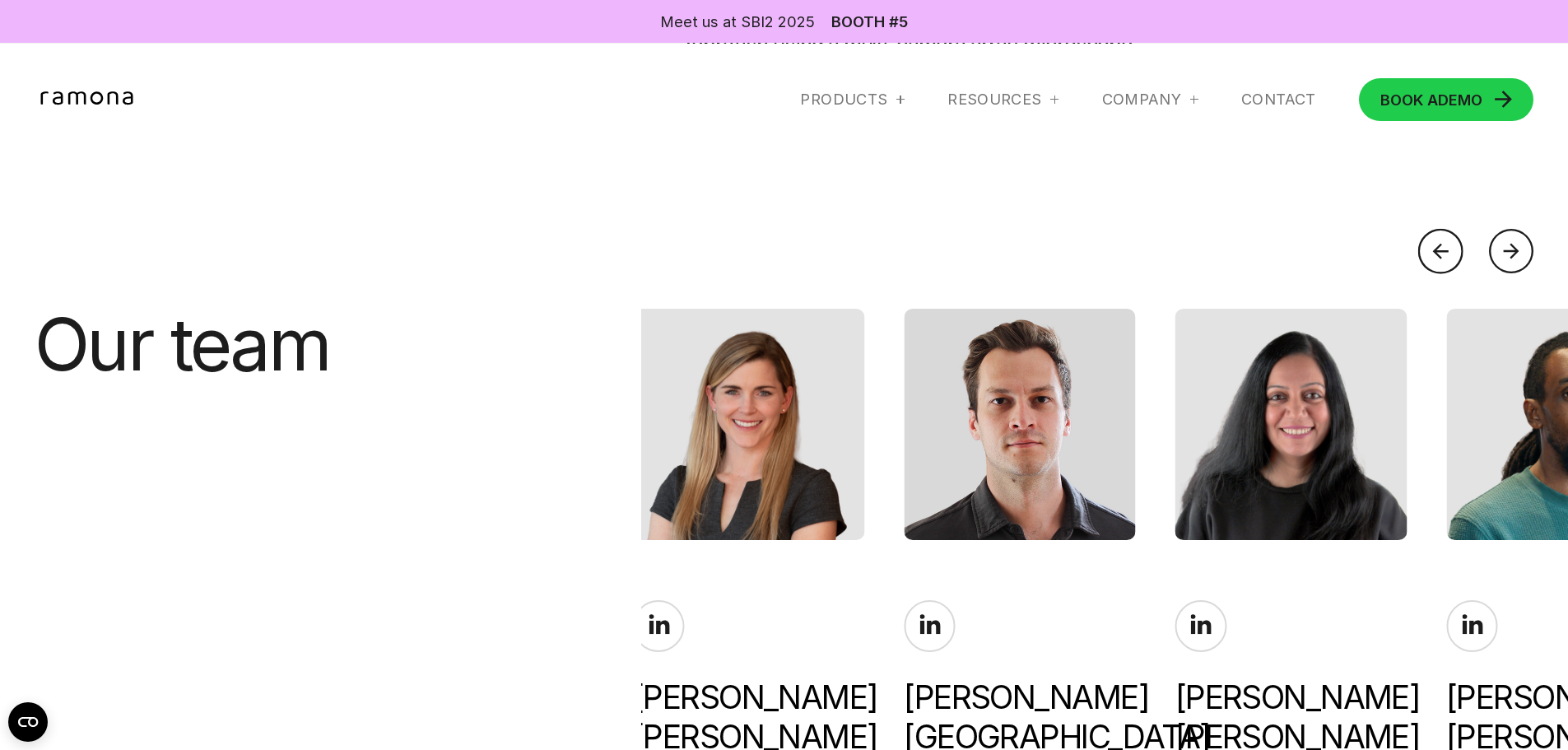
click at [1443, 249] on div at bounding box center [1441, 251] width 45 height 45
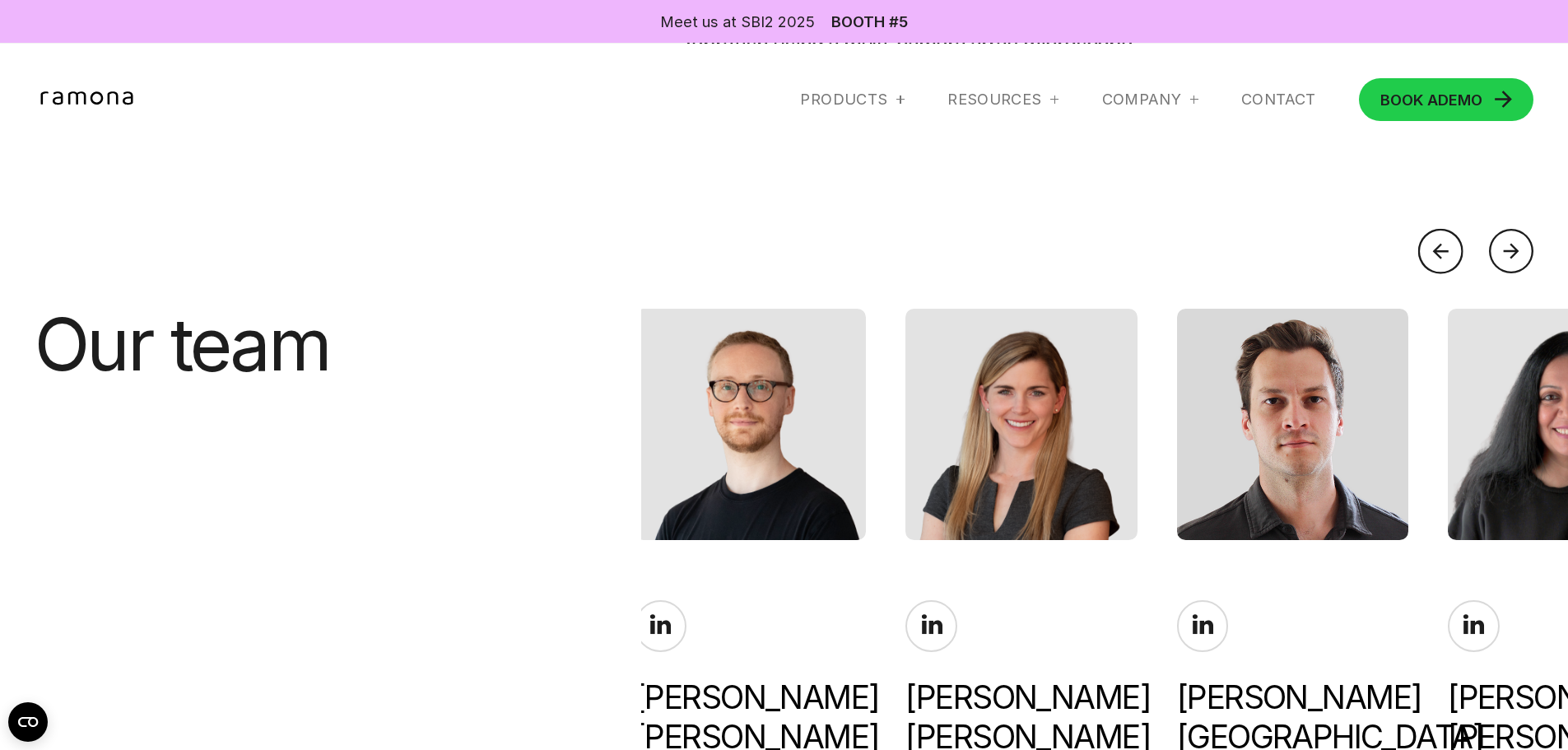
click at [1443, 248] on div at bounding box center [1441, 251] width 45 height 45
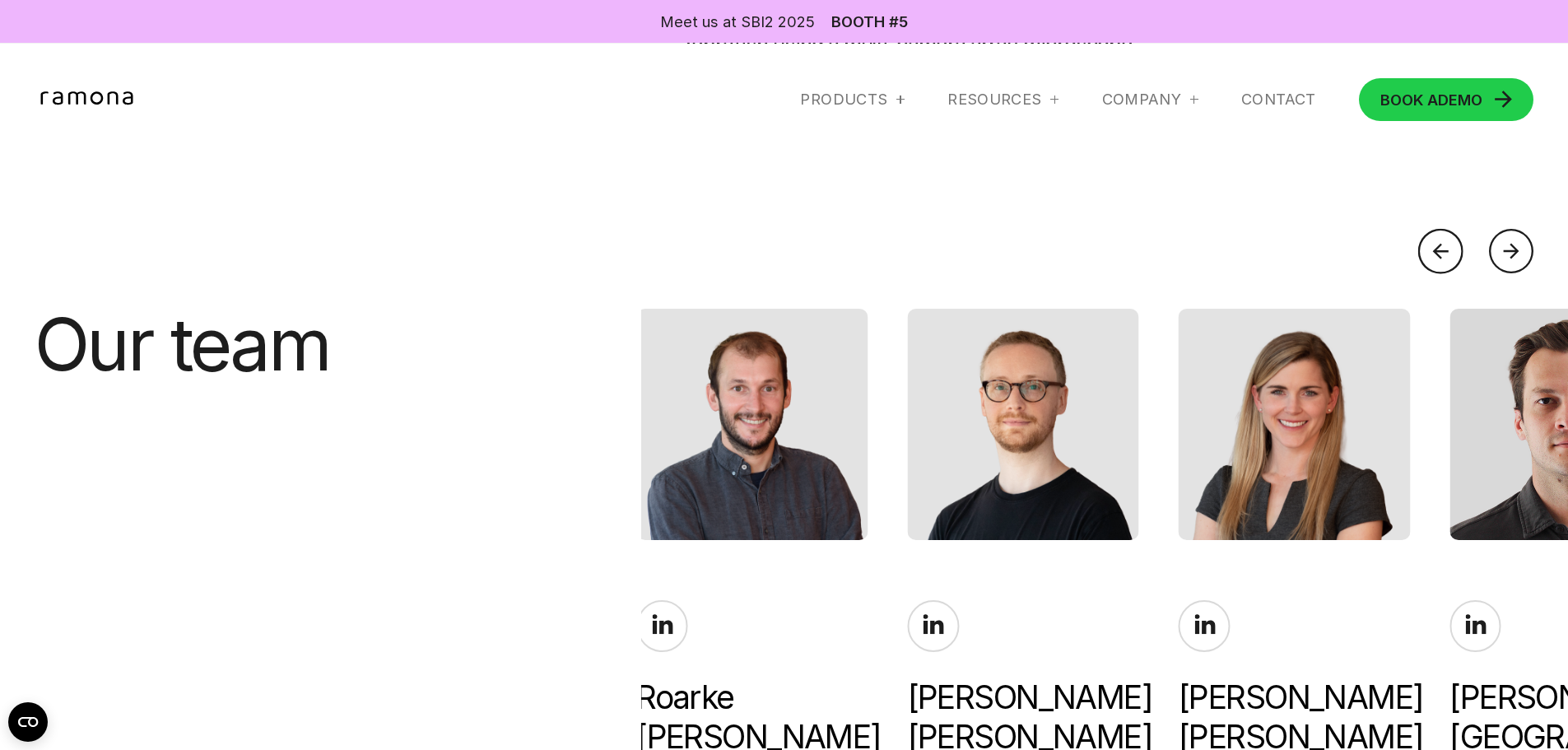
click at [1443, 248] on div at bounding box center [1441, 251] width 45 height 45
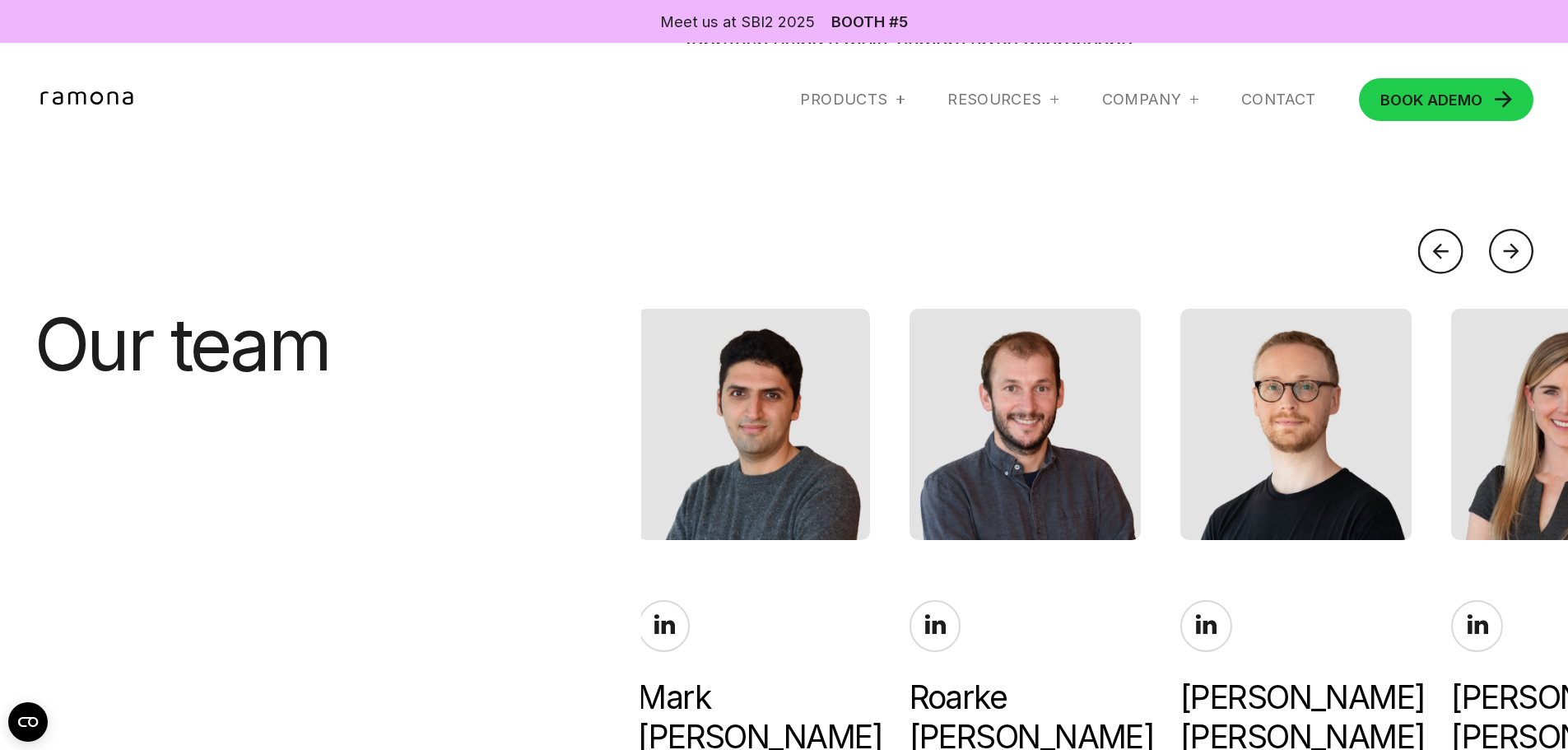
click at [1443, 248] on div at bounding box center [1441, 251] width 45 height 45
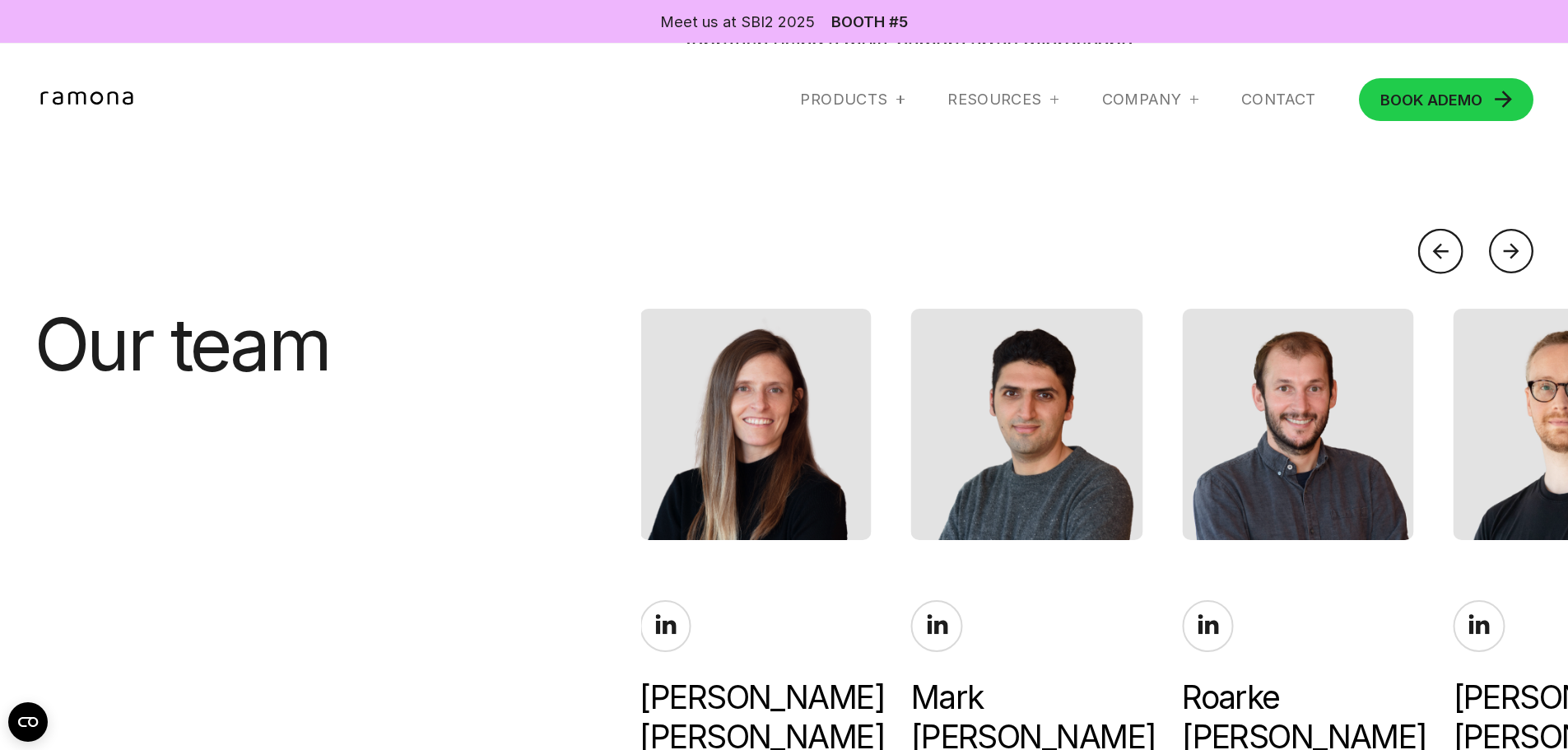
click at [938, 700] on div "Mark Harfouche" at bounding box center [1027, 717] width 232 height 80
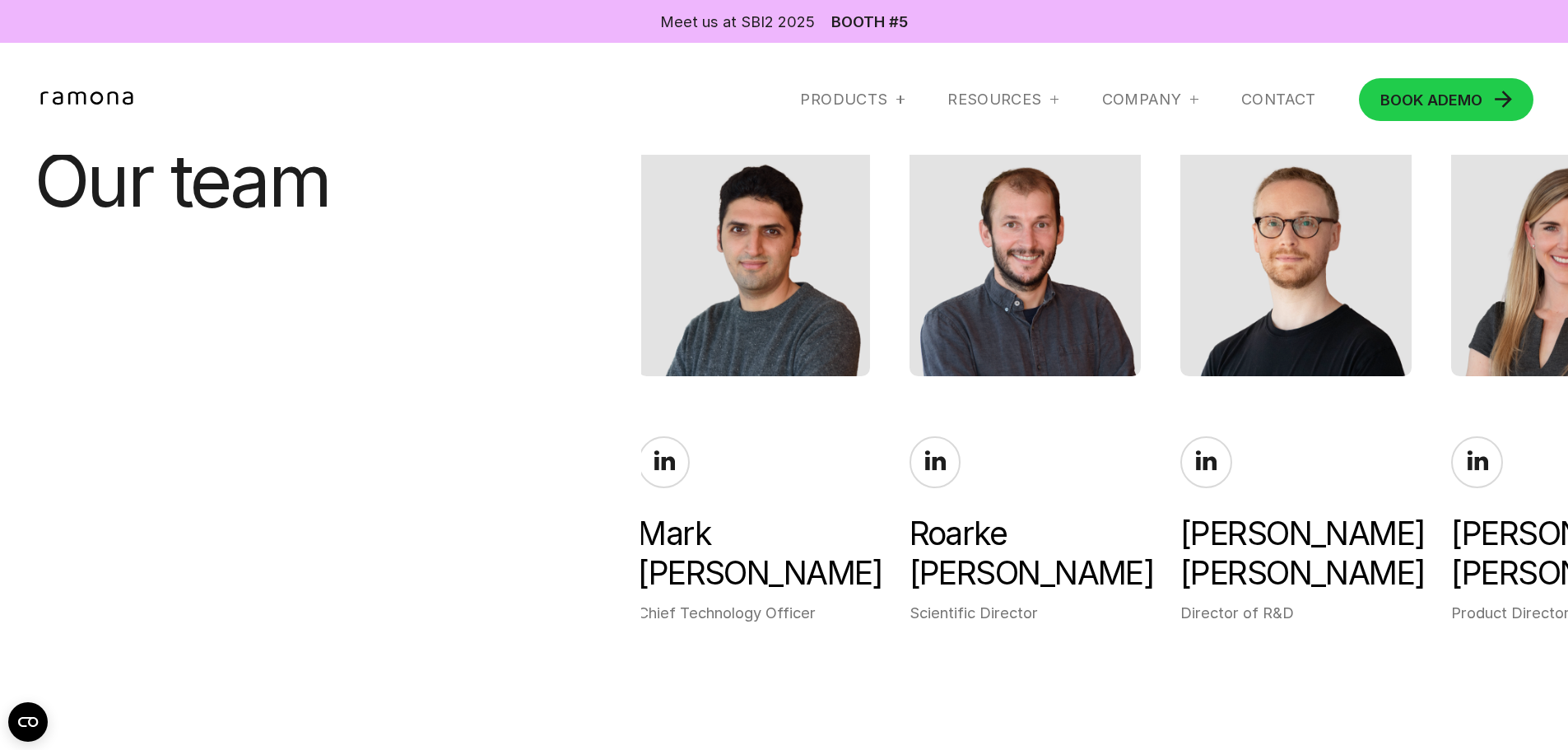
click at [747, 602] on div "Chief Technology Officer" at bounding box center [754, 613] width 232 height 22
click at [811, 237] on img at bounding box center [754, 260] width 232 height 232
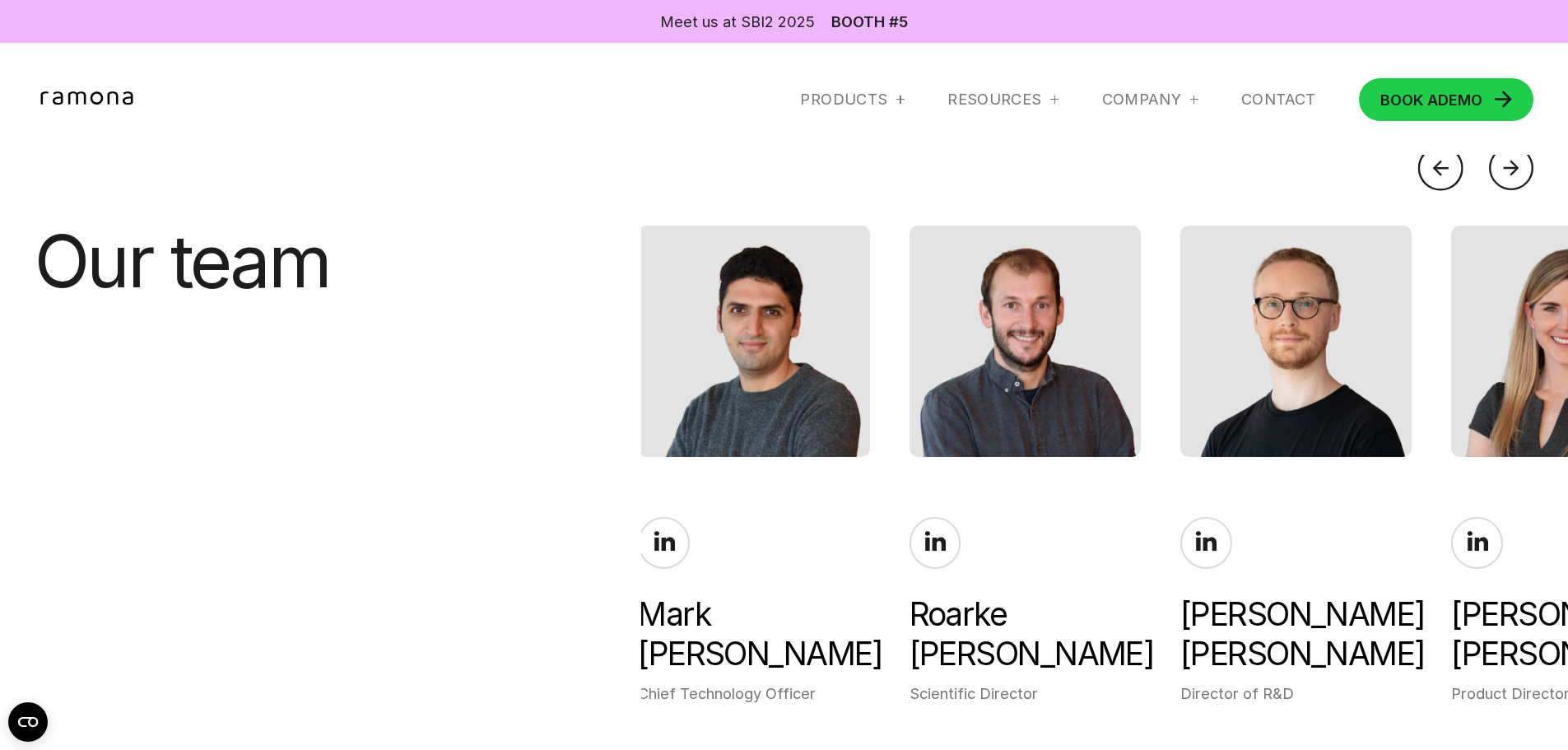
scroll to position [3657, 0]
click at [1439, 168] on div at bounding box center [1441, 169] width 45 height 45
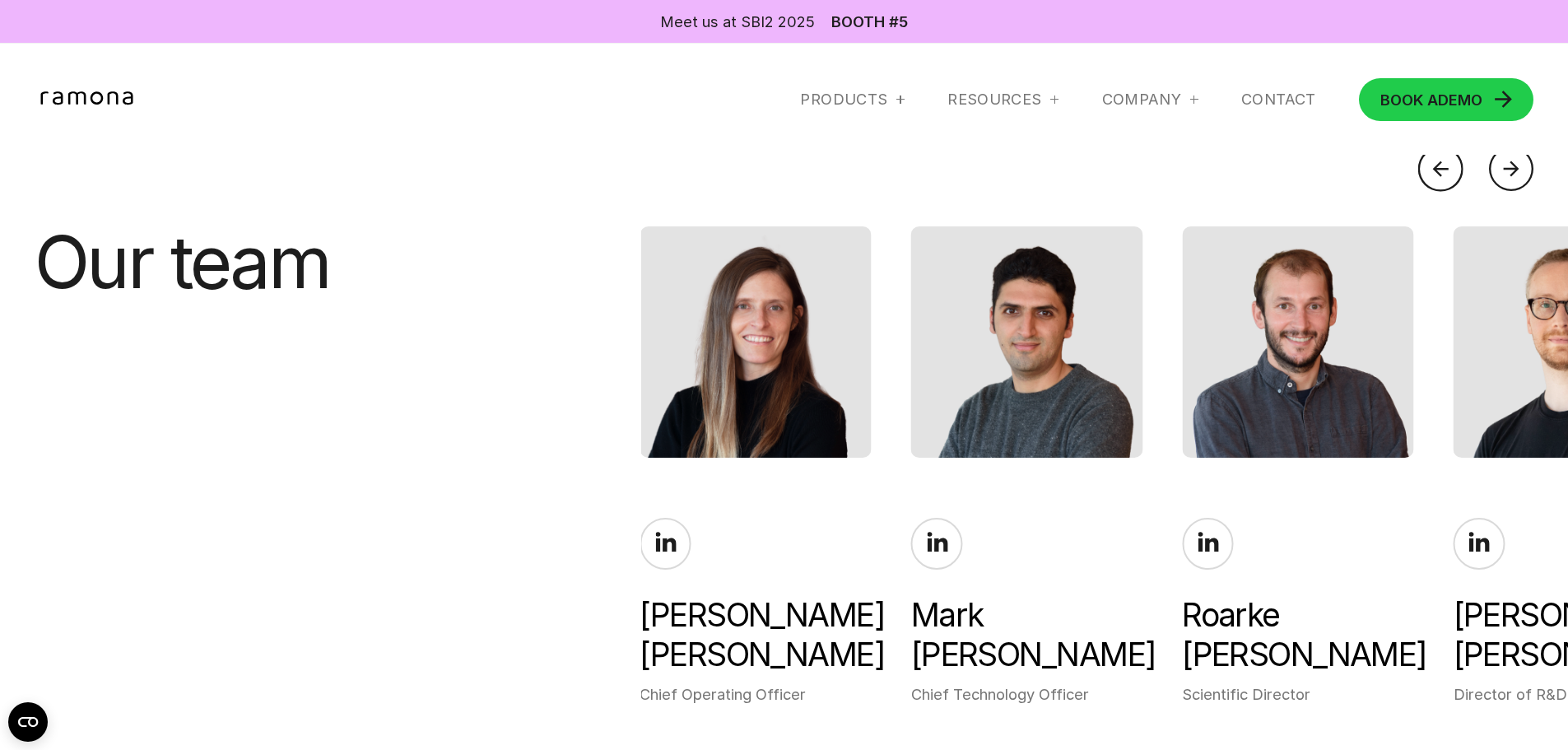
click at [1439, 168] on div at bounding box center [1441, 169] width 45 height 45
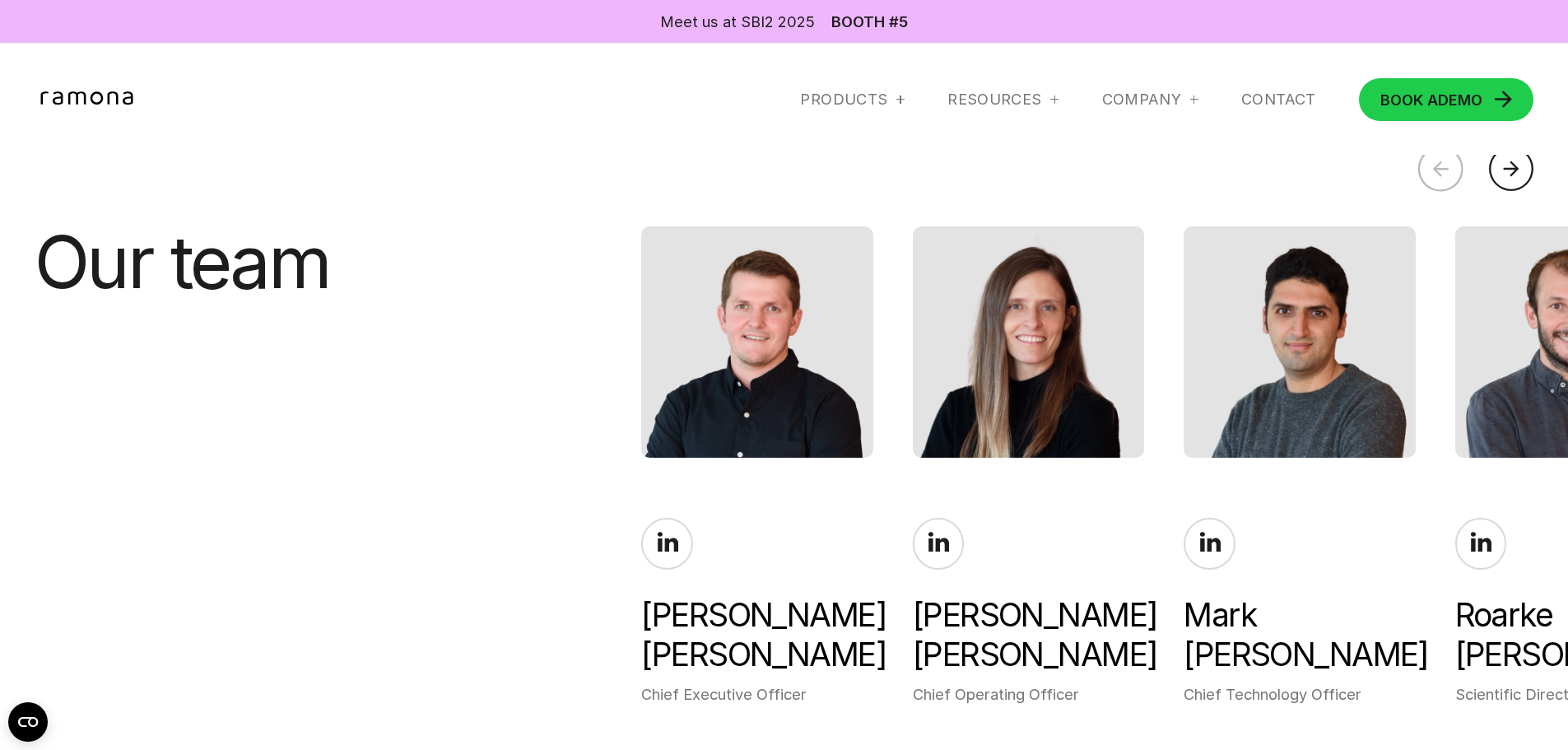
click at [1439, 168] on div at bounding box center [1441, 169] width 45 height 45
click at [1257, 115] on div "Products Solutions for teams tackling QC, high-throughput drug screening, and r…" at bounding box center [784, 100] width 1500 height 43
click at [1275, 92] on link "Contact" at bounding box center [1278, 99] width 75 height 20
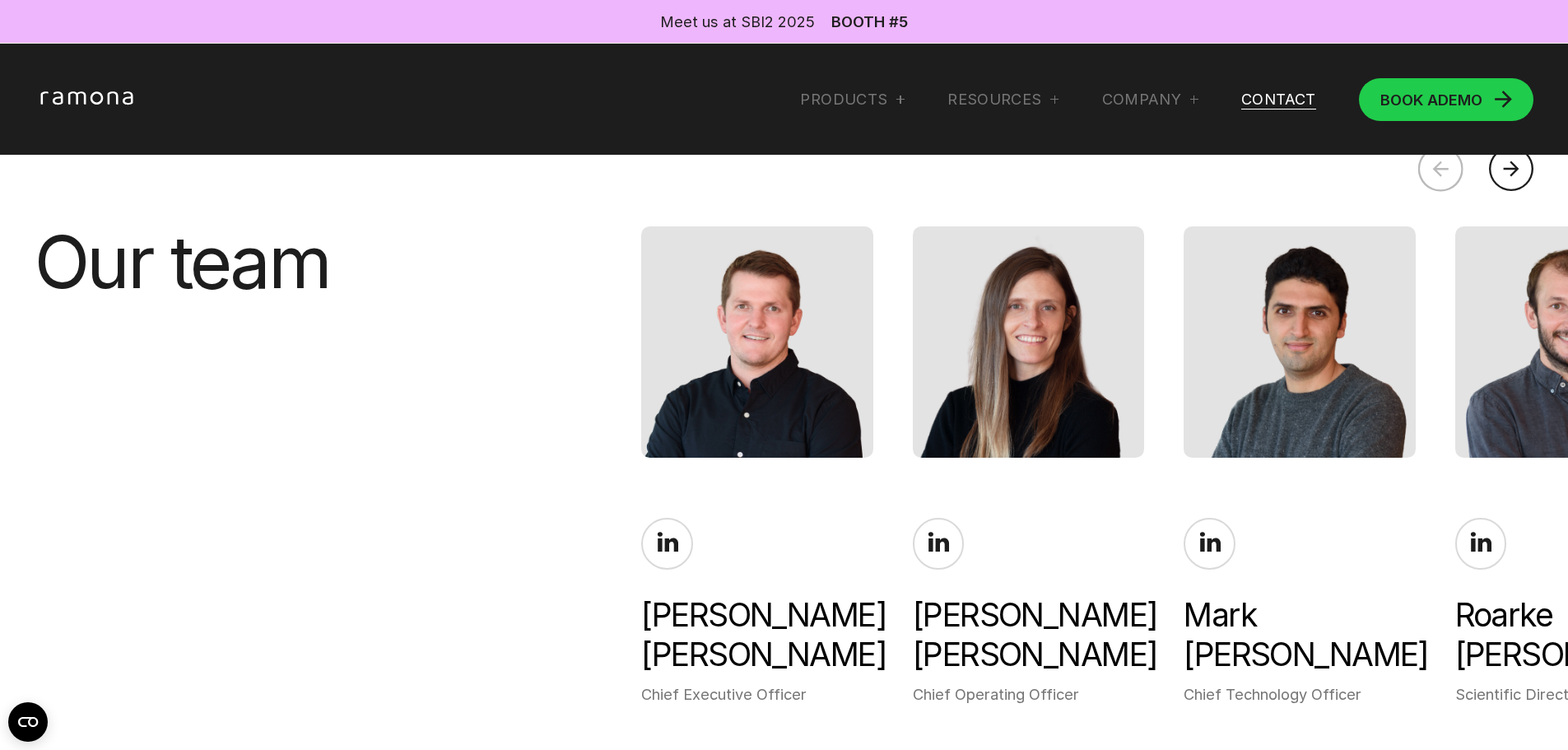
scroll to position [0, 0]
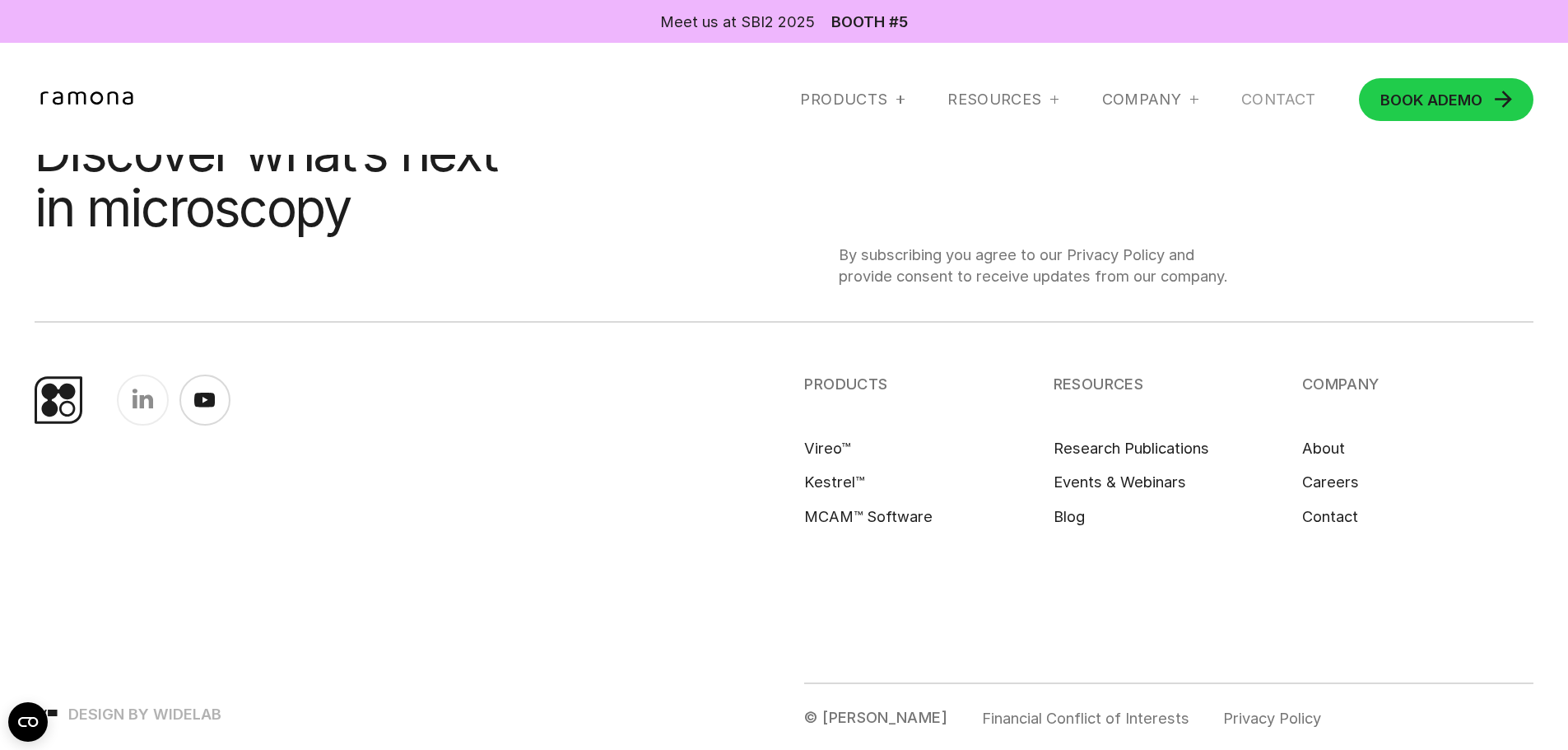
scroll to position [1199, 0]
click at [152, 414] on link at bounding box center [142, 400] width 52 height 52
